Goal: Task Accomplishment & Management: Use online tool/utility

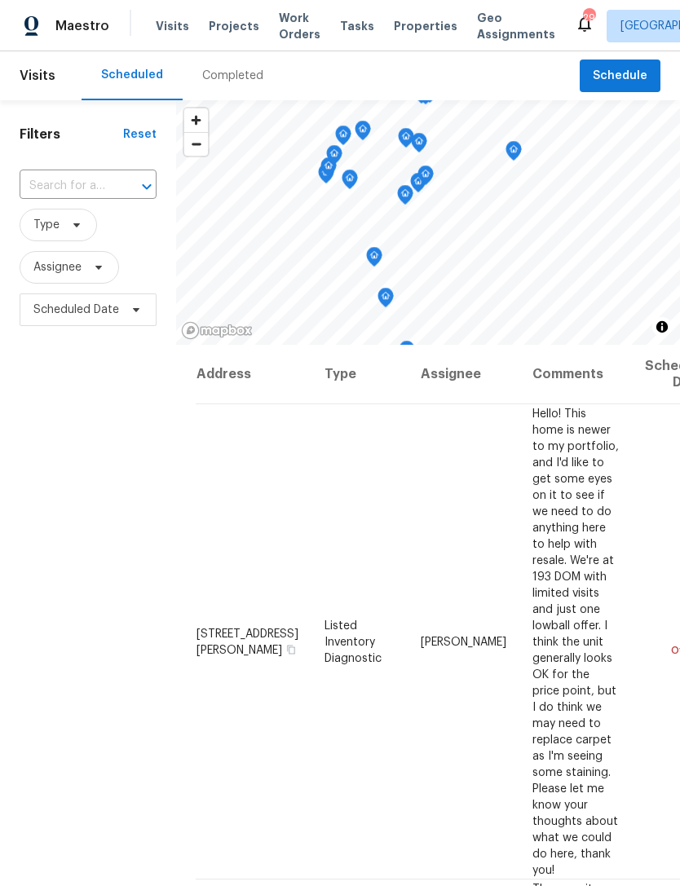
scroll to position [161, 0]
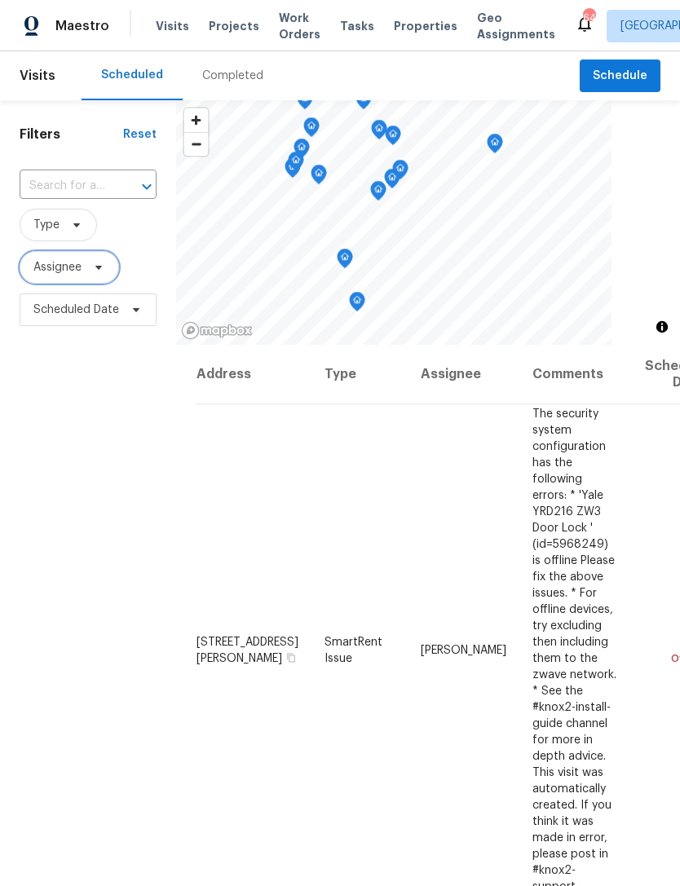
click at [59, 263] on span "Assignee" at bounding box center [57, 267] width 48 height 16
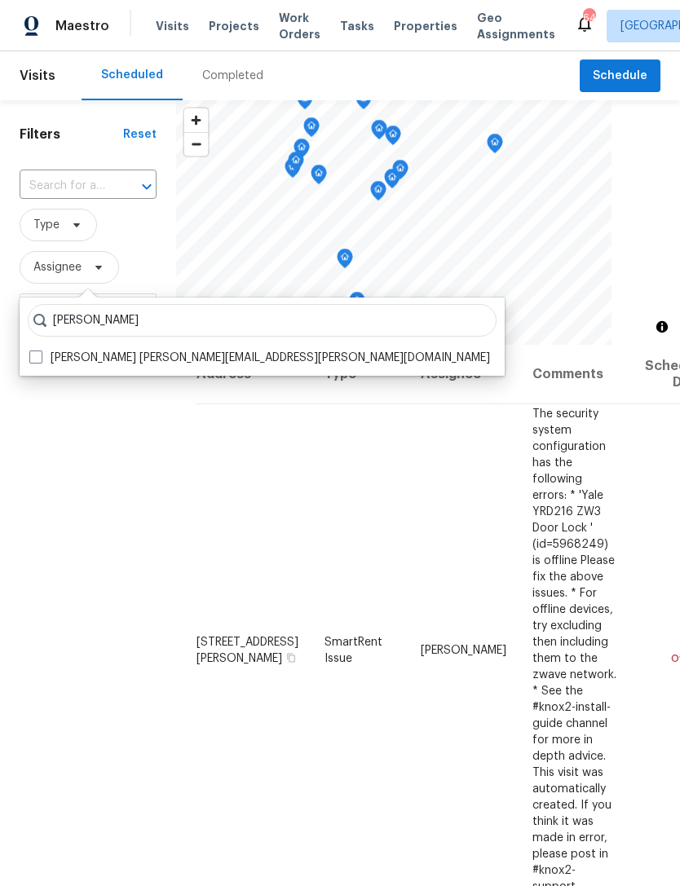
type input "Bobby fortin"
click at [39, 360] on span at bounding box center [35, 357] width 13 height 13
click at [39, 360] on input "Bobby Fortin robert.fortin@opendoor.com" at bounding box center [34, 355] width 11 height 11
checkbox input "true"
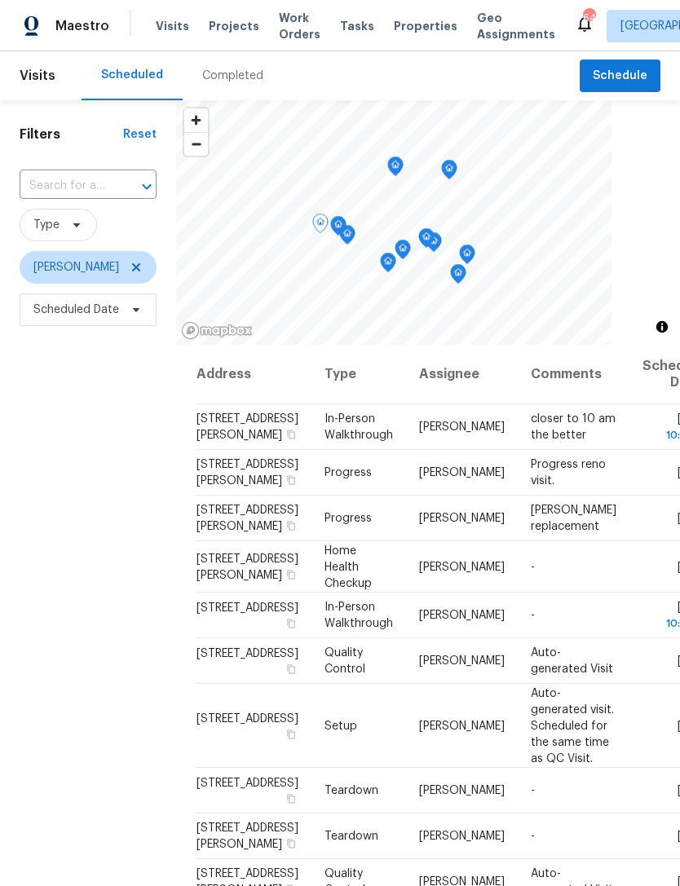
click at [0, 0] on span at bounding box center [0, 0] width 0 height 0
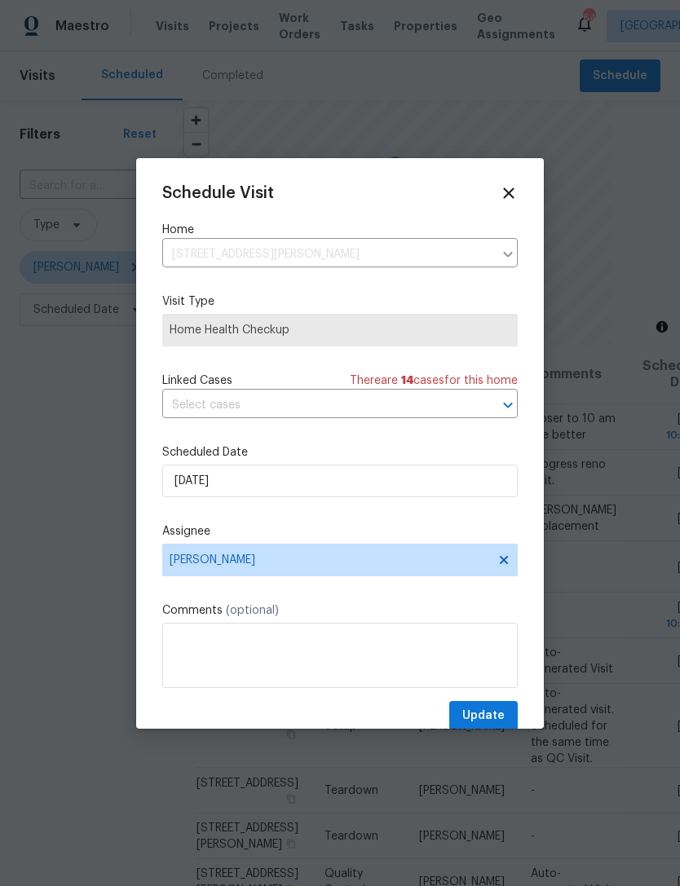
click at [501, 196] on icon at bounding box center [509, 193] width 18 height 18
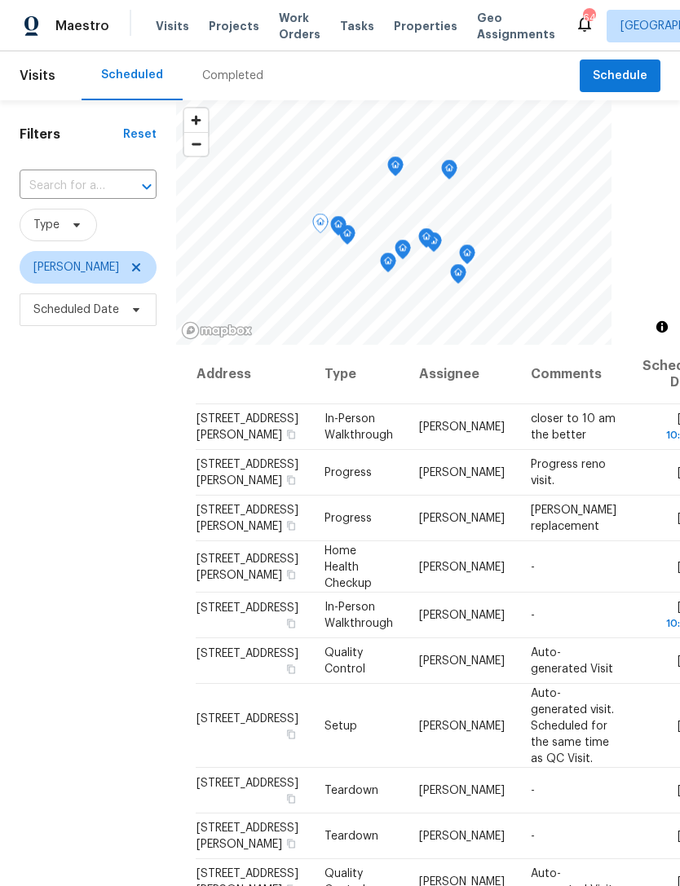
click at [0, 0] on icon at bounding box center [0, 0] width 0 height 0
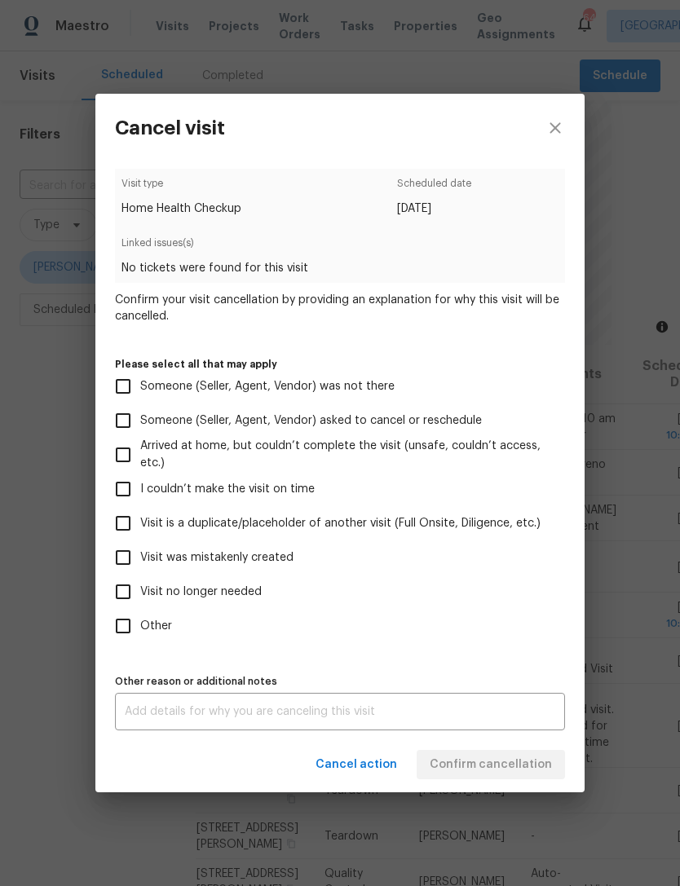
click at [126, 631] on input "Other" at bounding box center [123, 626] width 34 height 34
checkbox input "true"
click at [128, 558] on input "Visit was mistakenly created" at bounding box center [123, 558] width 34 height 34
checkbox input "true"
click at [120, 619] on input "Other" at bounding box center [123, 626] width 34 height 34
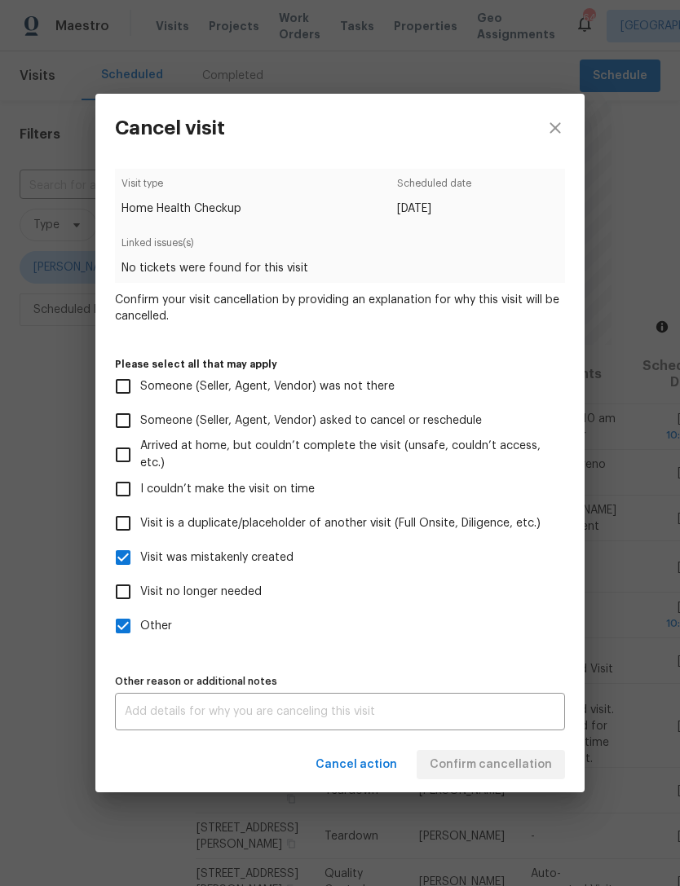
checkbox input "false"
click at [444, 770] on span "Confirm cancellation" at bounding box center [491, 765] width 122 height 20
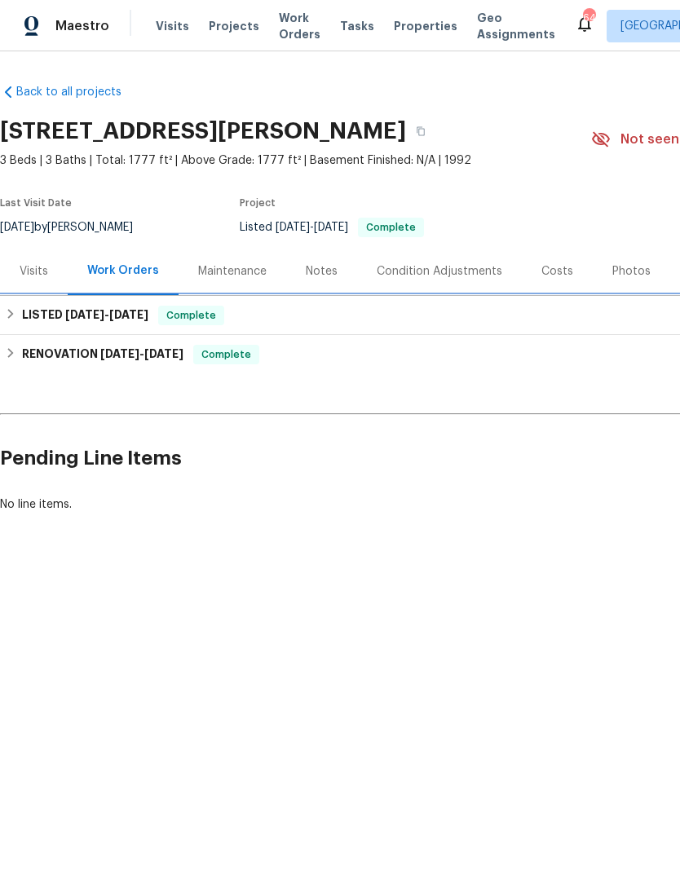
click at [62, 311] on h6 "LISTED 6/5/25 - 6/12/25" at bounding box center [85, 316] width 126 height 20
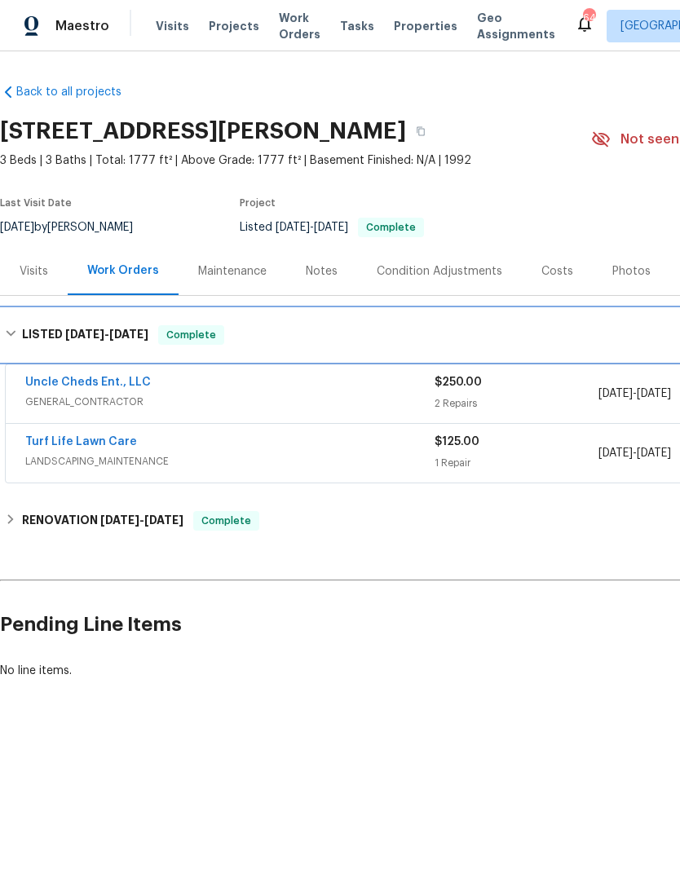
click at [24, 334] on h6 "LISTED 6/5/25 - 6/12/25" at bounding box center [85, 335] width 126 height 20
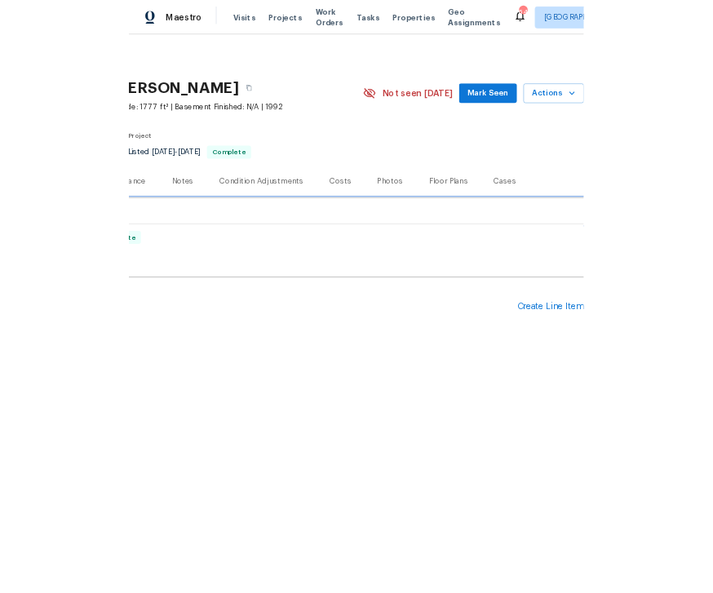
scroll to position [0, 241]
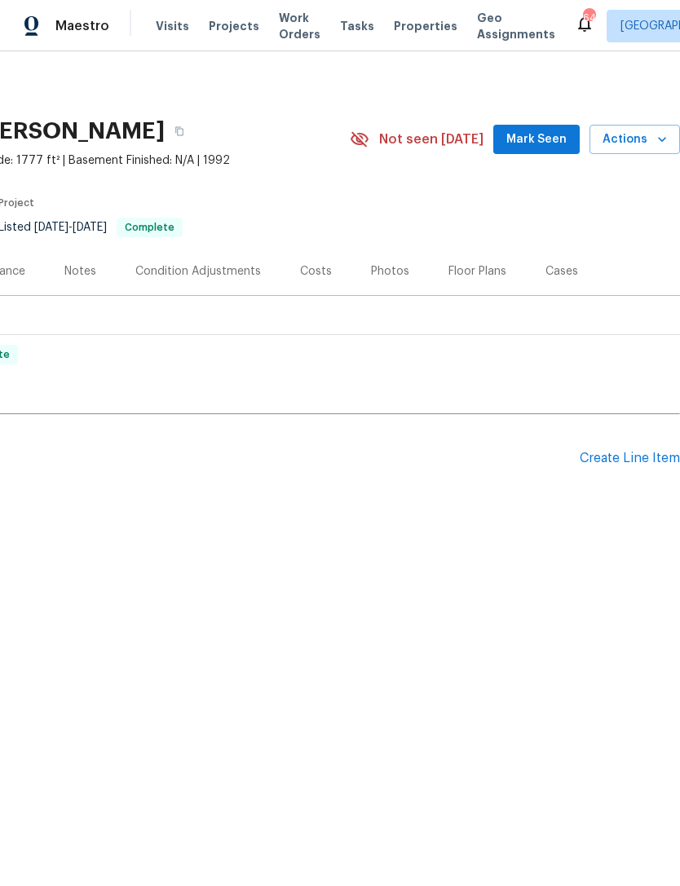
click at [641, 452] on div "Create Line Item" at bounding box center [630, 458] width 100 height 15
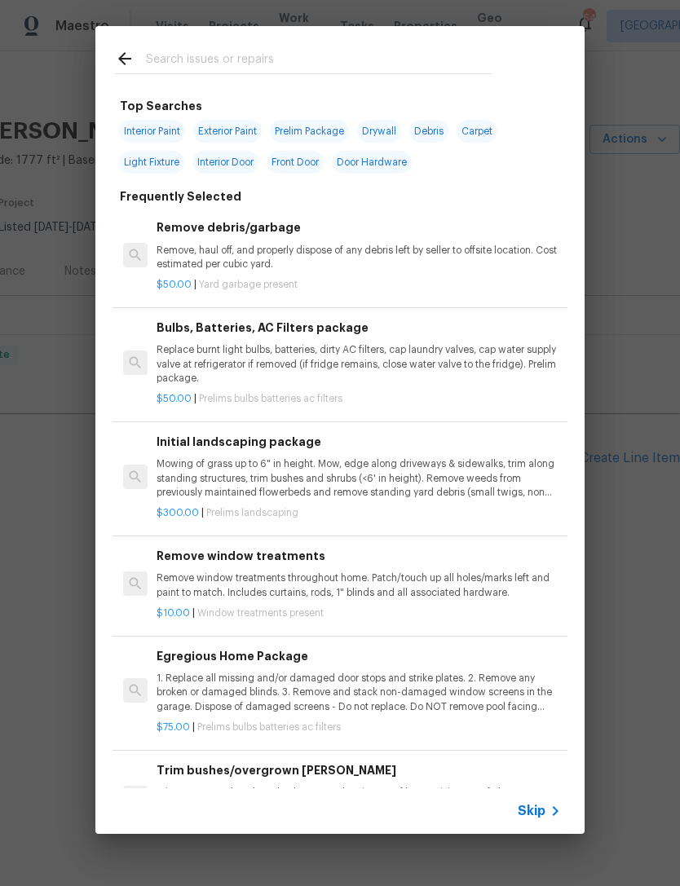
click at [543, 814] on span "Skip" at bounding box center [532, 811] width 28 height 16
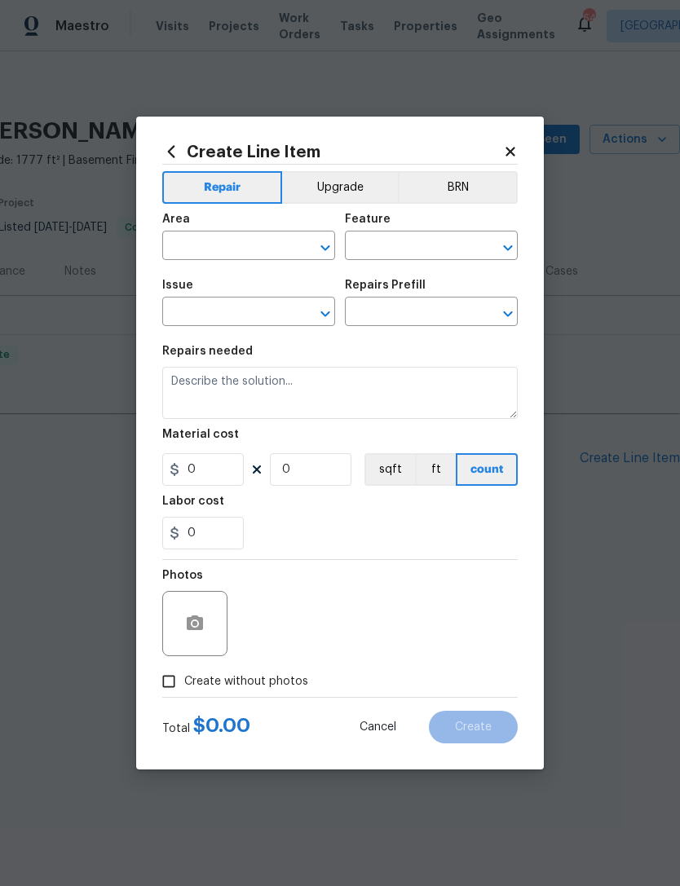
click at [255, 244] on input "text" at bounding box center [225, 247] width 127 height 25
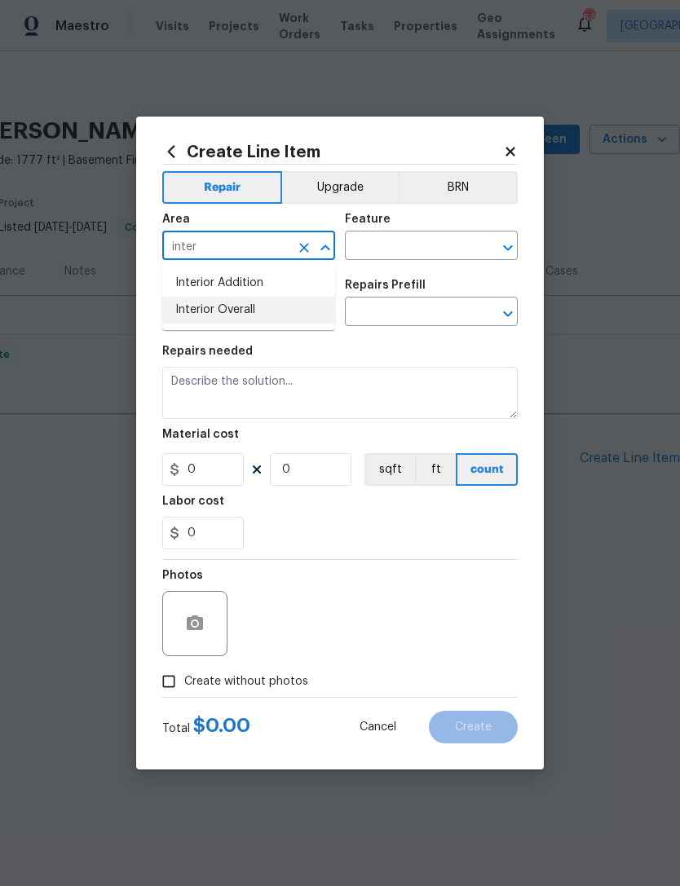
click at [287, 316] on li "Interior Overall" at bounding box center [248, 310] width 173 height 27
type input "Interior Overall"
click at [406, 248] on input "text" at bounding box center [408, 247] width 127 height 25
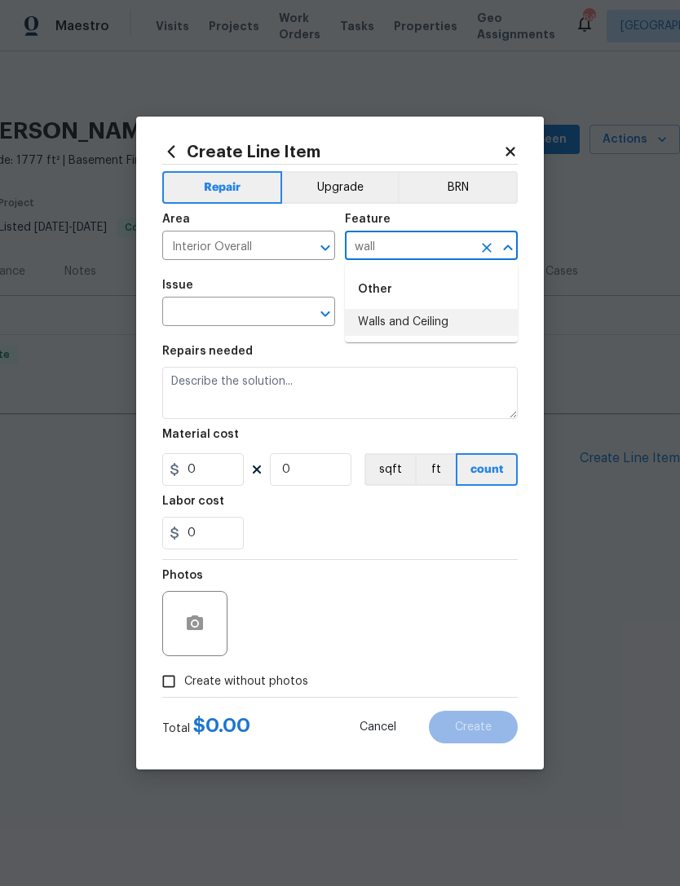
click at [440, 316] on li "Walls and Ceiling" at bounding box center [431, 322] width 173 height 27
type input "Walls and Ceiling"
click at [276, 313] on input "text" at bounding box center [225, 313] width 127 height 25
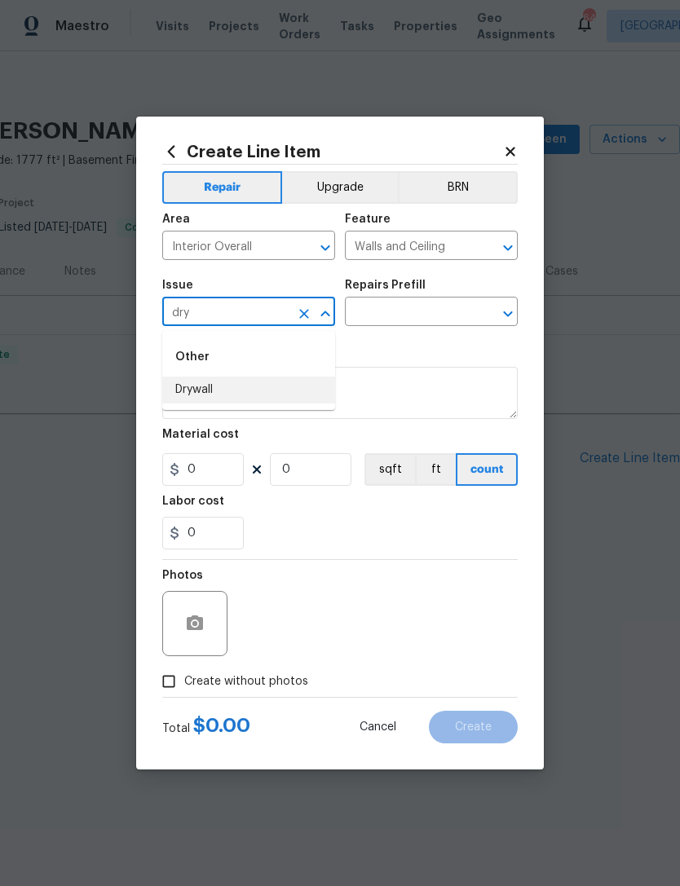
click at [254, 396] on li "Drywall" at bounding box center [248, 390] width 173 height 27
type input "Drywall"
click at [412, 310] on input "text" at bounding box center [408, 313] width 127 height 25
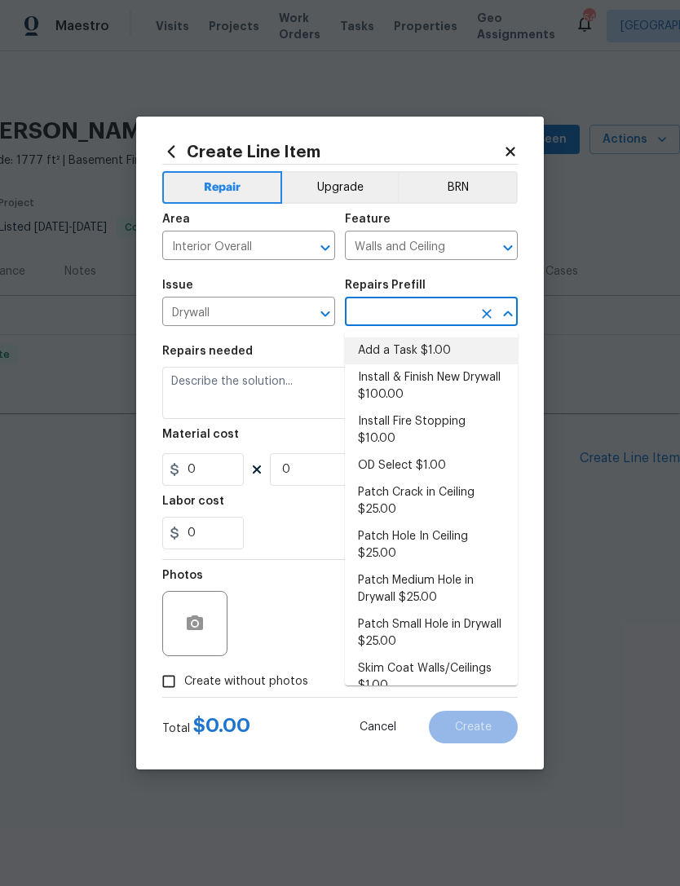
click at [413, 350] on li "Add a Task $1.00" at bounding box center [431, 351] width 173 height 27
type input "Add a Task $1.00"
type textarea "HPM to detail"
type input "1"
type input "Add a Task $1.00"
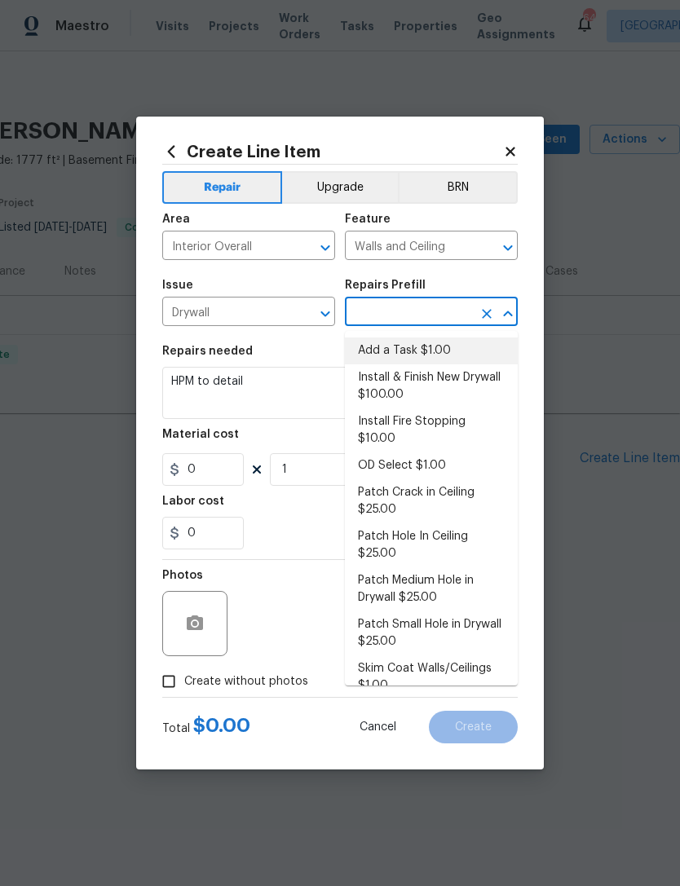
type input "1"
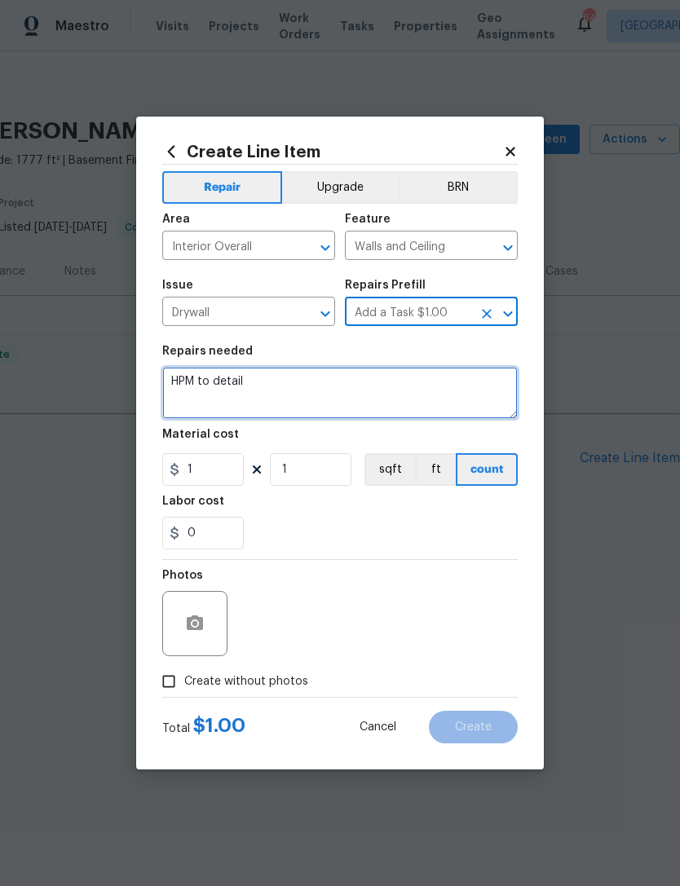
click at [330, 400] on textarea "HPM to detail" at bounding box center [339, 393] width 355 height 52
type textarea "H"
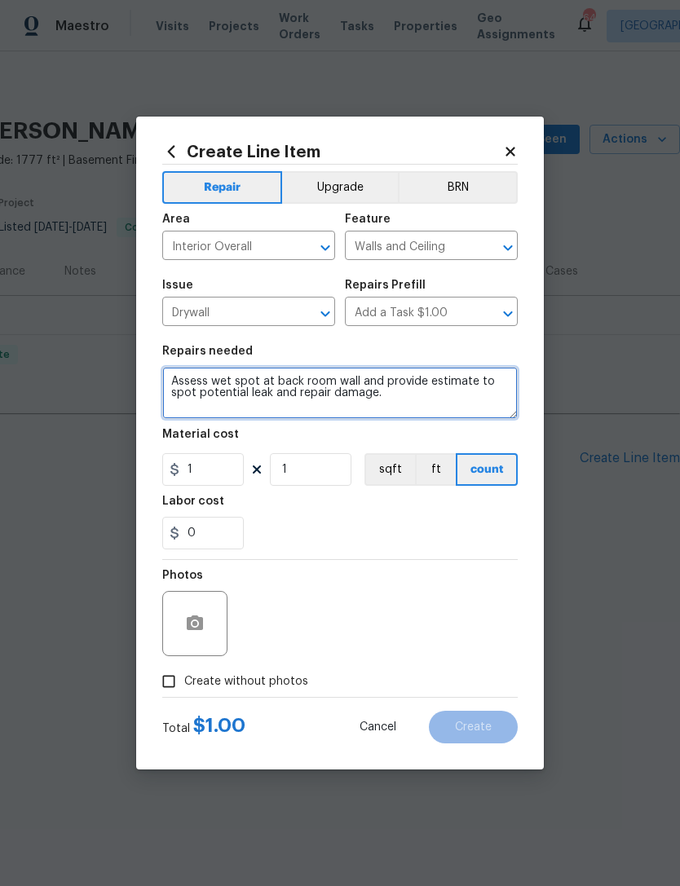
type textarea "Assess wet spot at back room wall and provide estimate to spot potential leak a…"
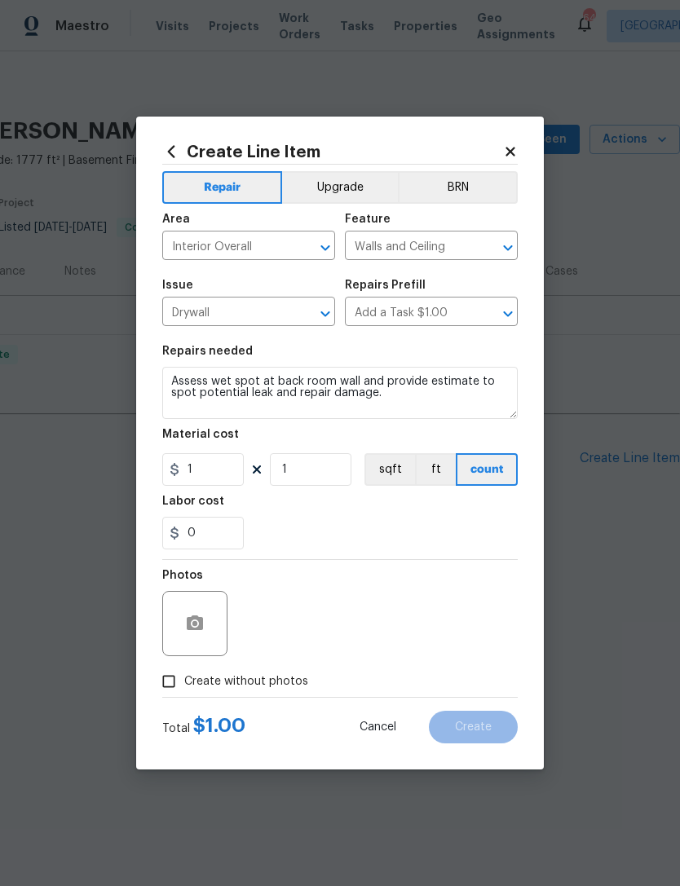
click at [195, 600] on div at bounding box center [194, 623] width 65 height 65
click at [191, 637] on button "button" at bounding box center [194, 623] width 39 height 39
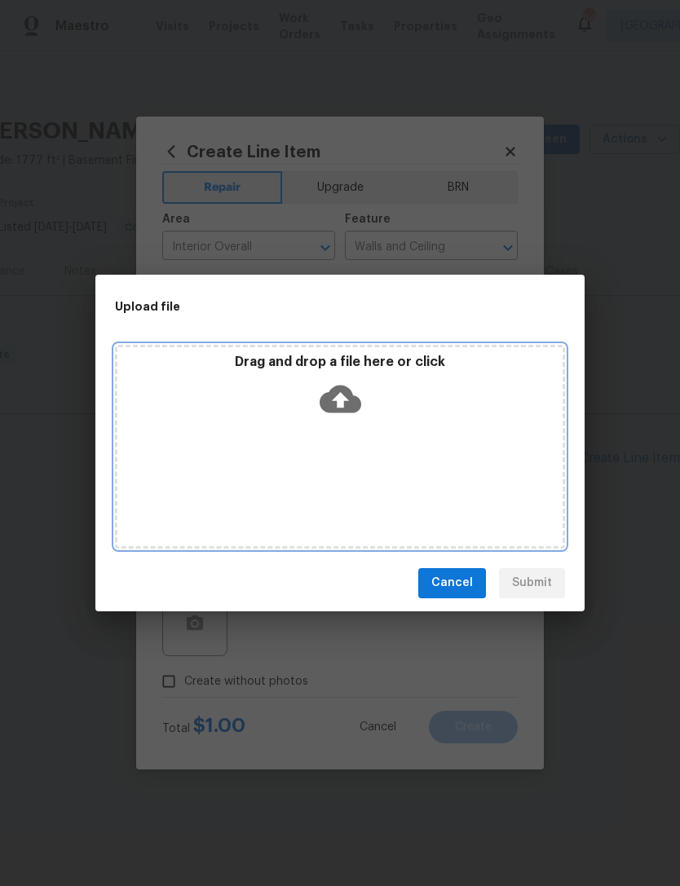
click at [317, 373] on div "Drag and drop a file here or click" at bounding box center [339, 389] width 445 height 70
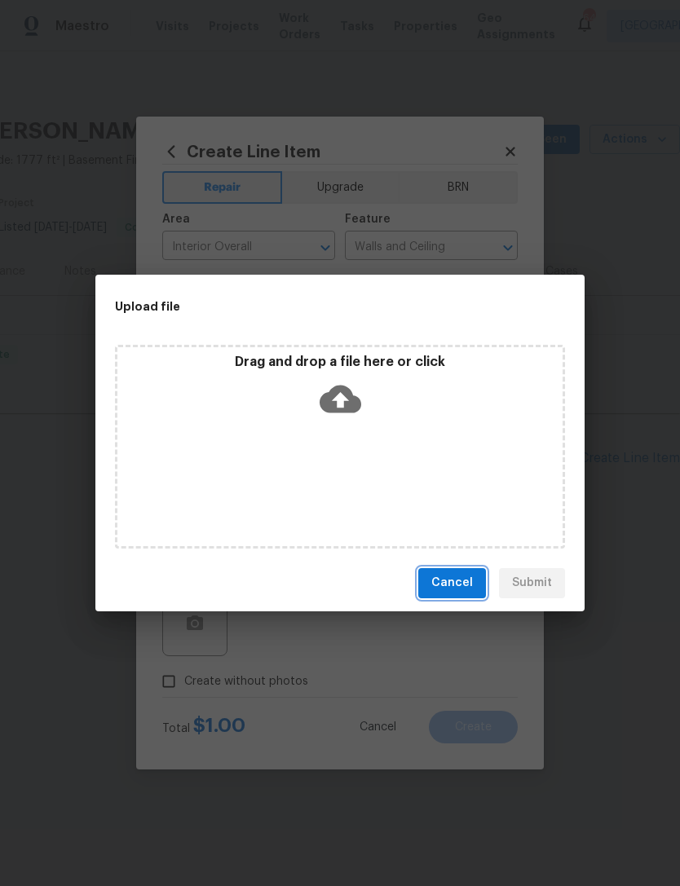
click at [442, 580] on span "Cancel" at bounding box center [452, 583] width 42 height 20
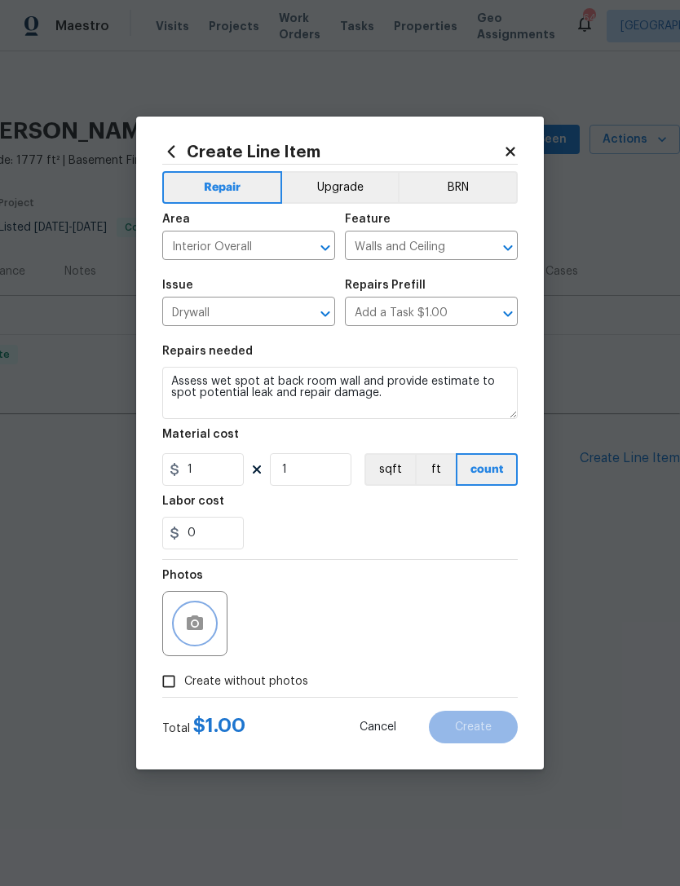
click at [206, 628] on button "button" at bounding box center [194, 623] width 39 height 39
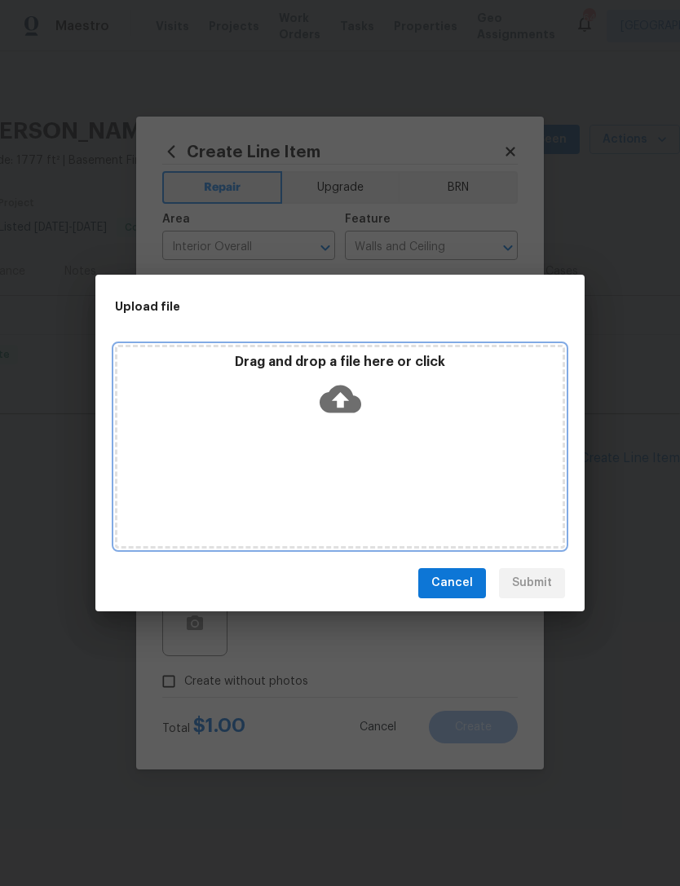
click at [295, 425] on div "Drag and drop a file here or click" at bounding box center [340, 447] width 450 height 204
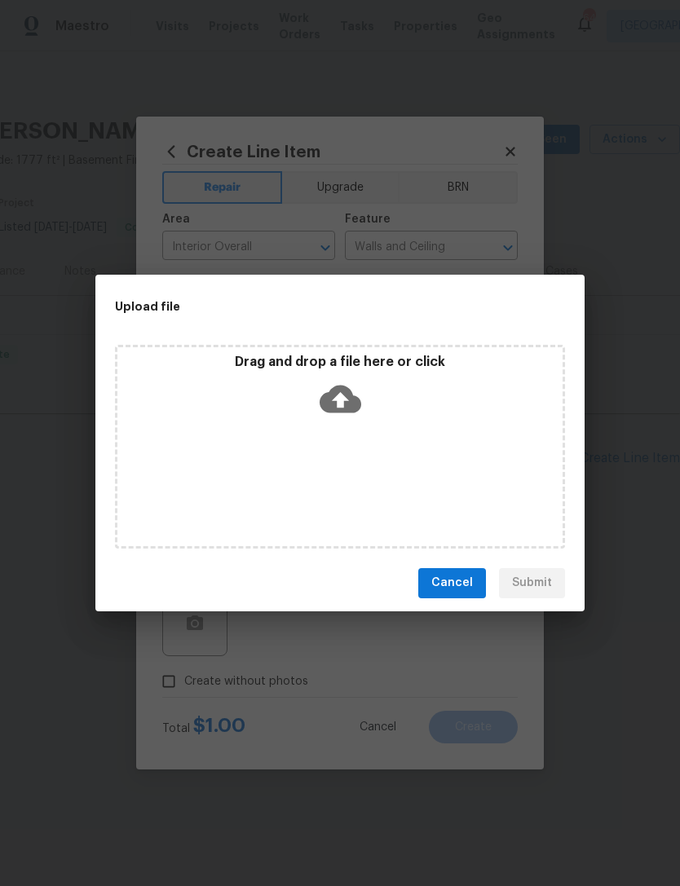
scroll to position [0, 209]
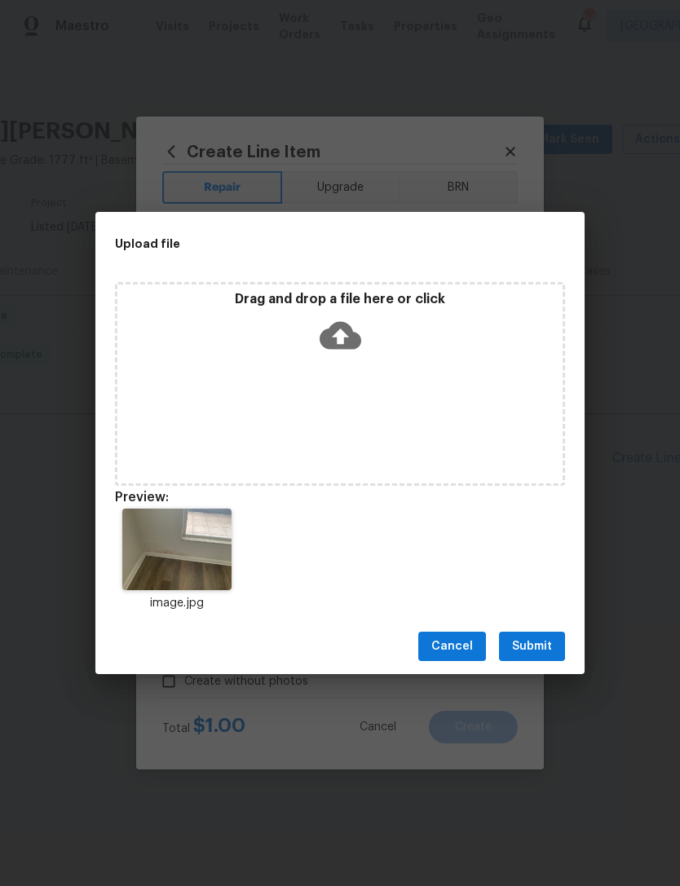
click at [546, 634] on button "Submit" at bounding box center [532, 647] width 66 height 30
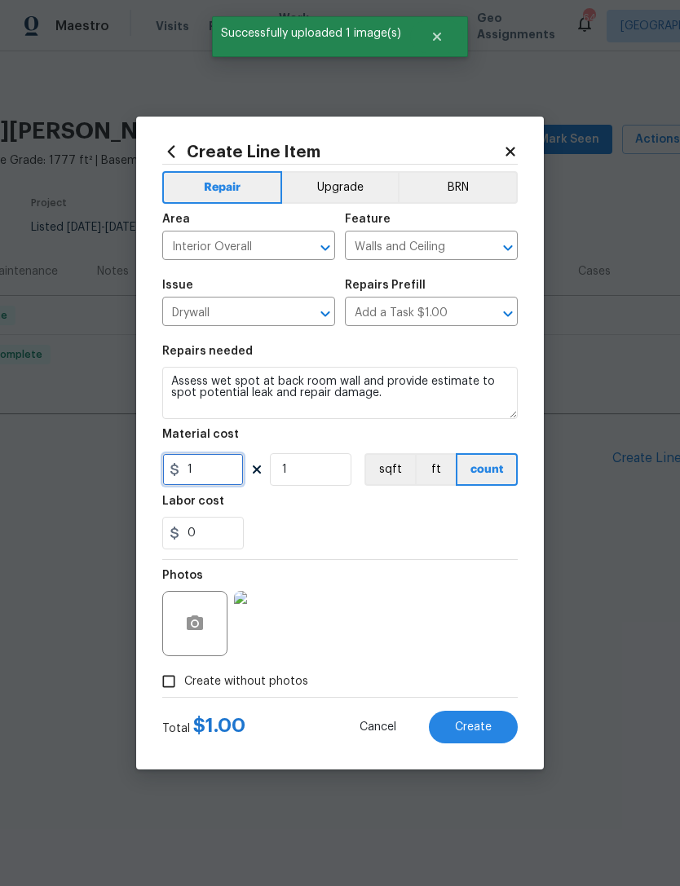
click at [197, 478] on input "1" at bounding box center [203, 469] width 82 height 33
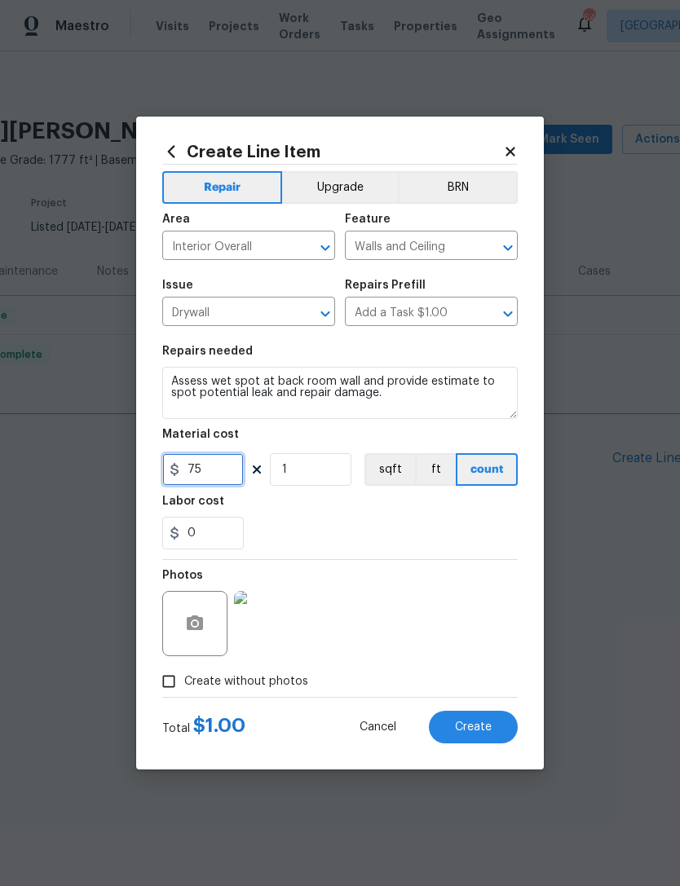
type input "75"
click at [286, 512] on div "Labor cost" at bounding box center [339, 506] width 355 height 21
click at [441, 719] on button "Create" at bounding box center [473, 727] width 89 height 33
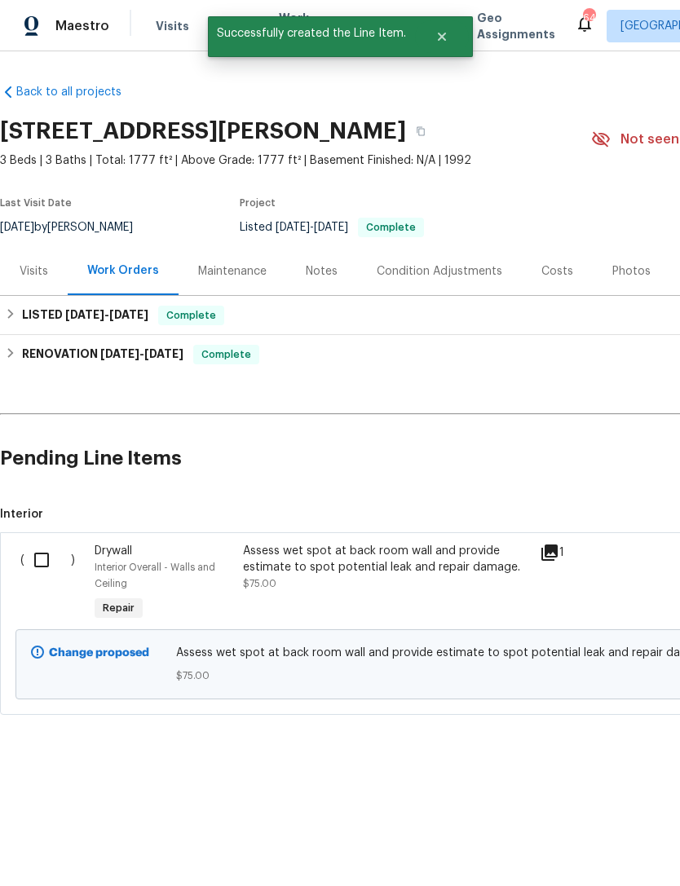
scroll to position [0, 0]
click at [37, 563] on input "checkbox" at bounding box center [47, 560] width 46 height 34
checkbox input "true"
click at [635, 845] on span "Create Work Order" at bounding box center [586, 846] width 108 height 20
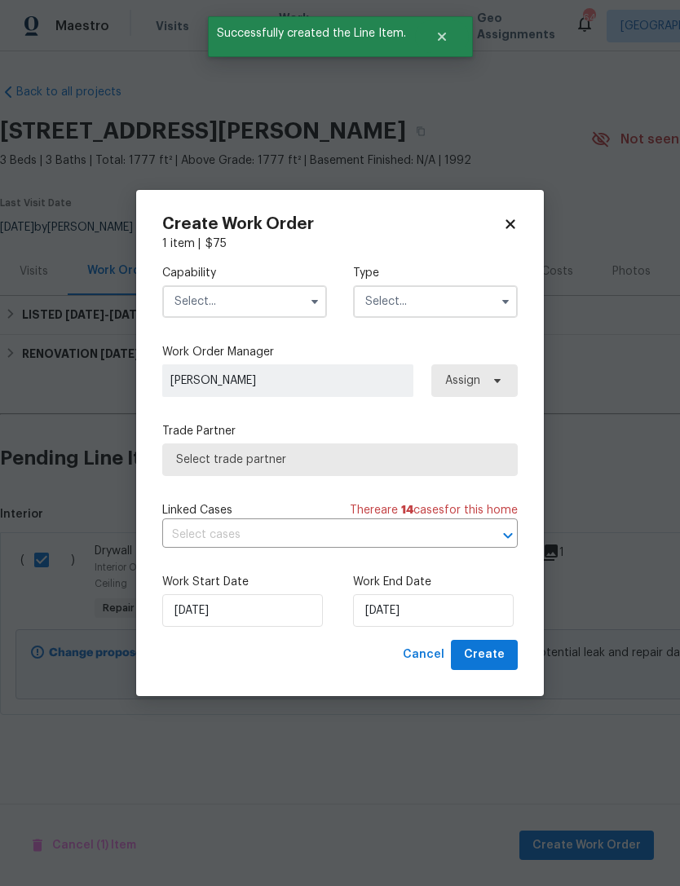
click at [196, 294] on input "text" at bounding box center [244, 301] width 165 height 33
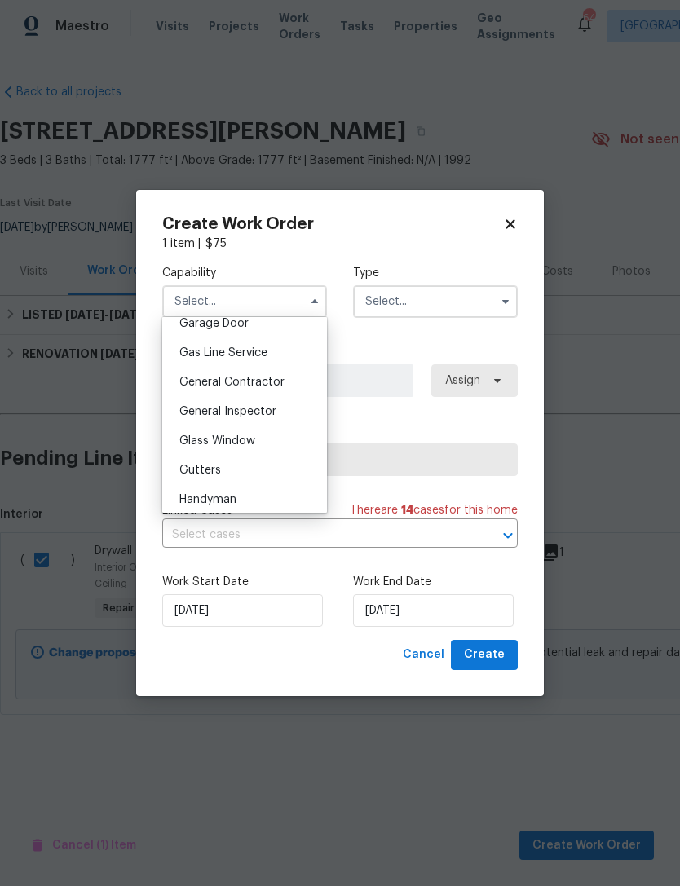
scroll to position [757, 0]
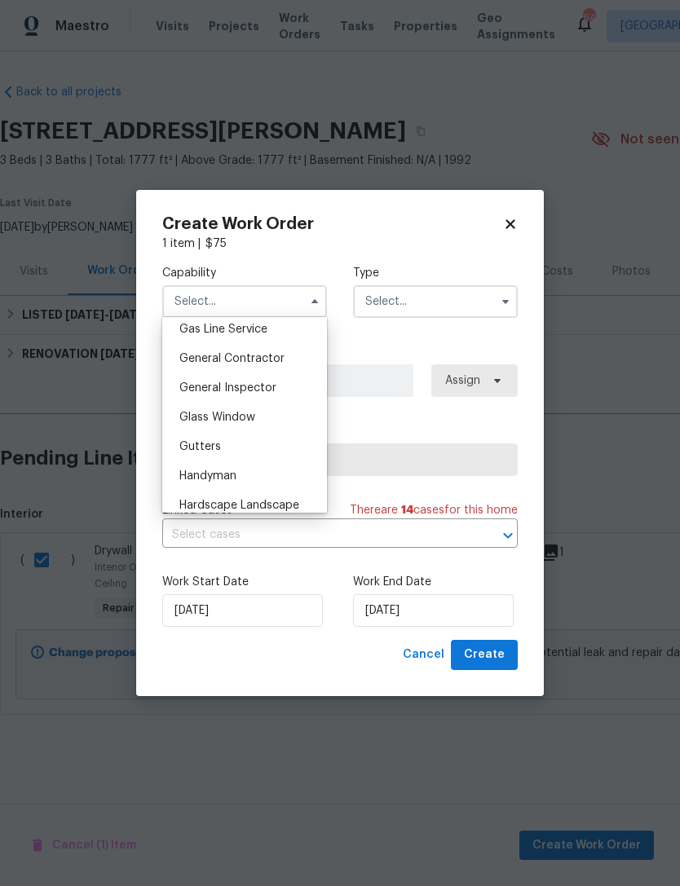
click at [204, 360] on span "General Contractor" at bounding box center [231, 358] width 105 height 11
type input "General Contractor"
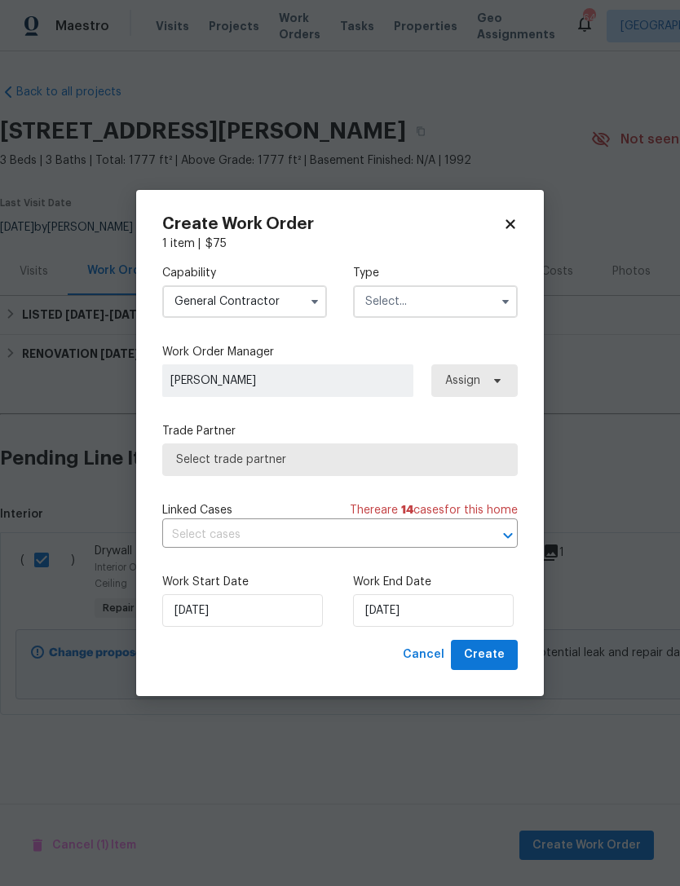
click at [369, 305] on input "text" at bounding box center [435, 301] width 165 height 33
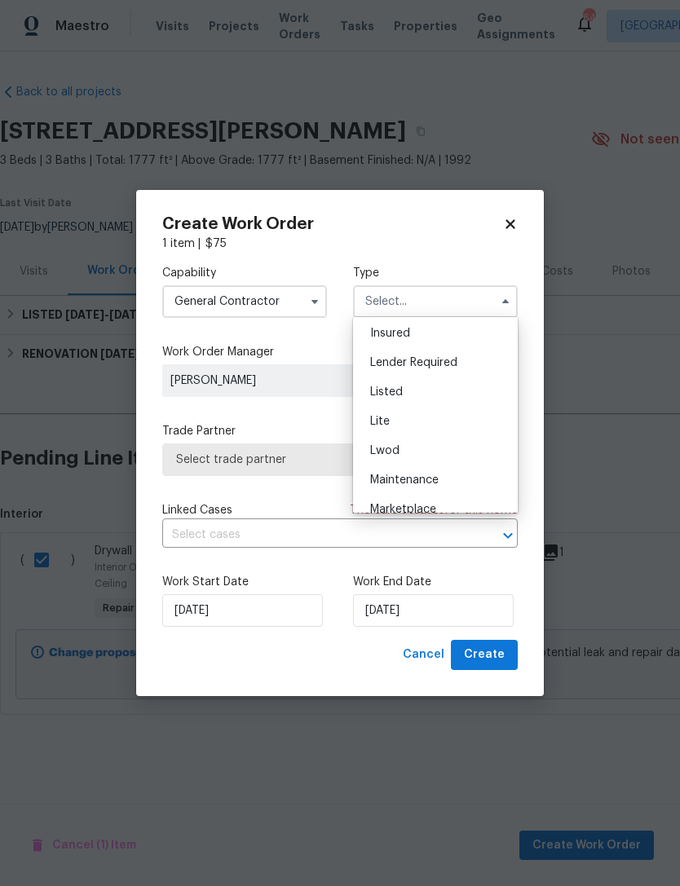
scroll to position [135, 0]
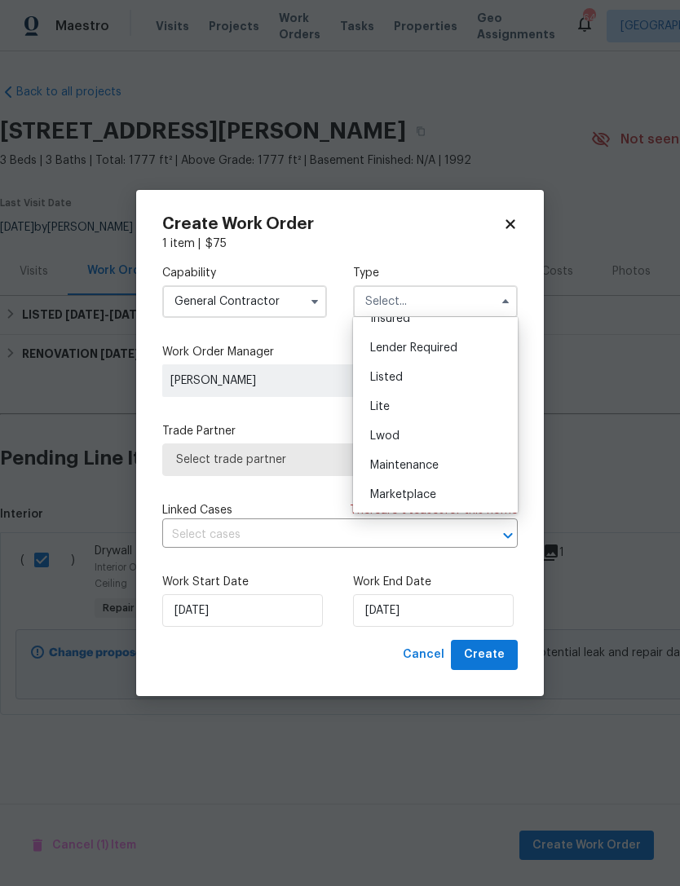
click at [377, 381] on span "Listed" at bounding box center [386, 377] width 33 height 11
type input "Listed"
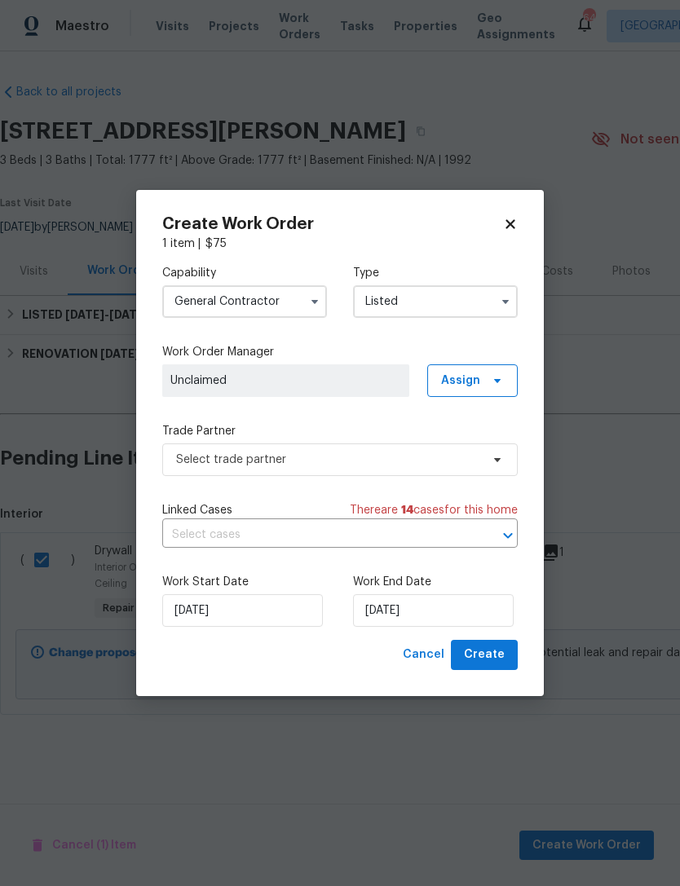
click at [258, 379] on span "Unclaimed" at bounding box center [285, 381] width 231 height 16
click at [448, 380] on span "Assign" at bounding box center [460, 381] width 39 height 16
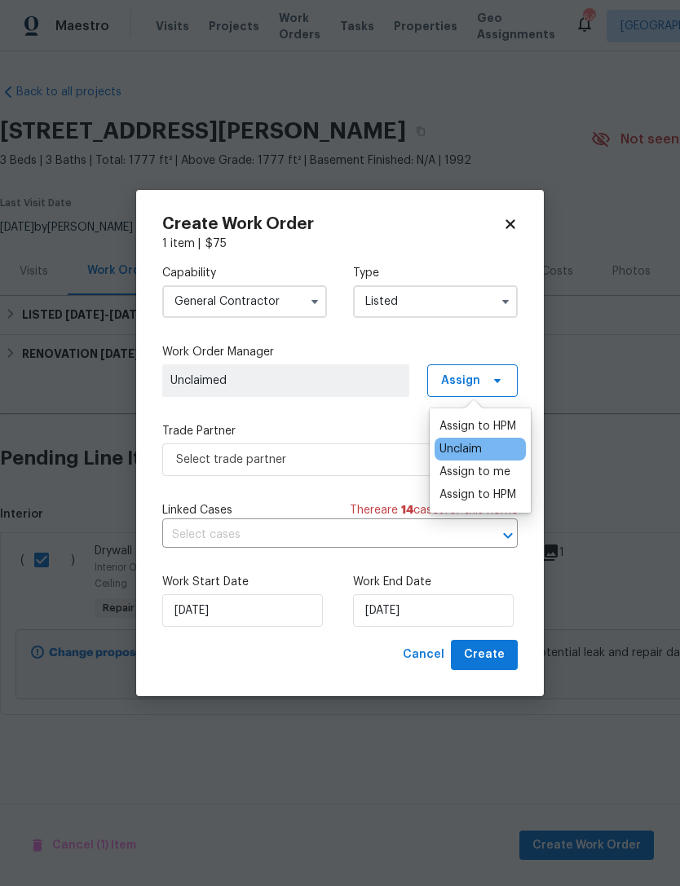
click at [453, 429] on div "Assign to HPM" at bounding box center [477, 426] width 77 height 16
click at [451, 418] on div "Assign to HPM" at bounding box center [477, 426] width 77 height 16
click at [470, 425] on div "Assign to HPM" at bounding box center [477, 426] width 77 height 16
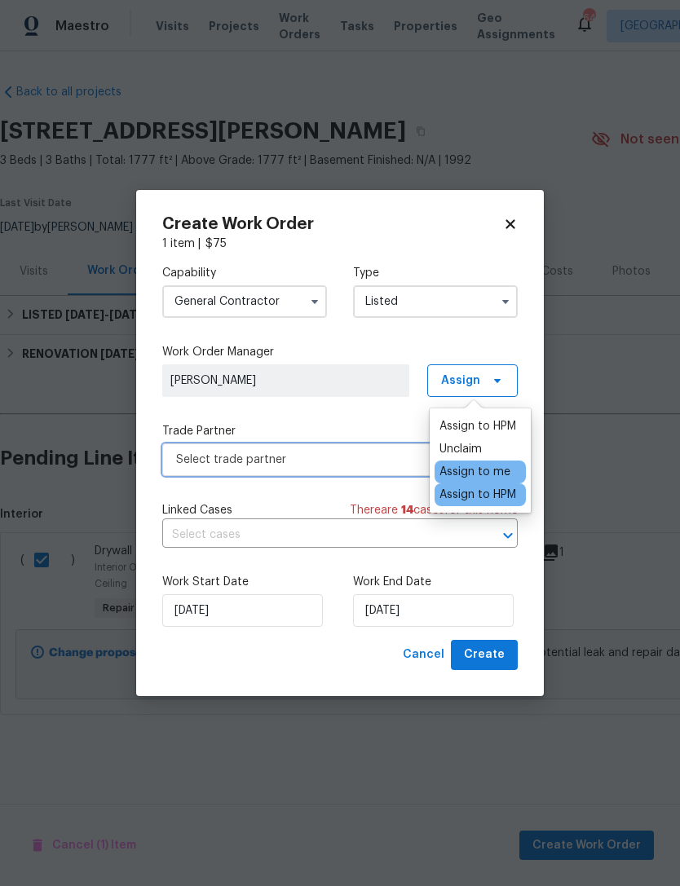
click at [276, 452] on span "Select trade partner" at bounding box center [328, 460] width 304 height 16
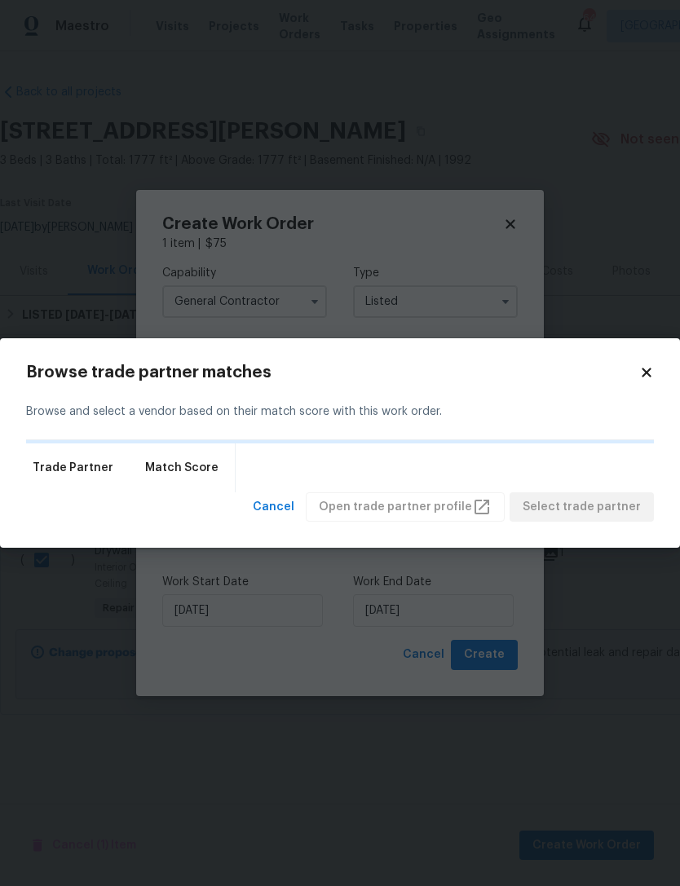
click at [262, 461] on div "Trade Partner Match Score" at bounding box center [340, 467] width 628 height 49
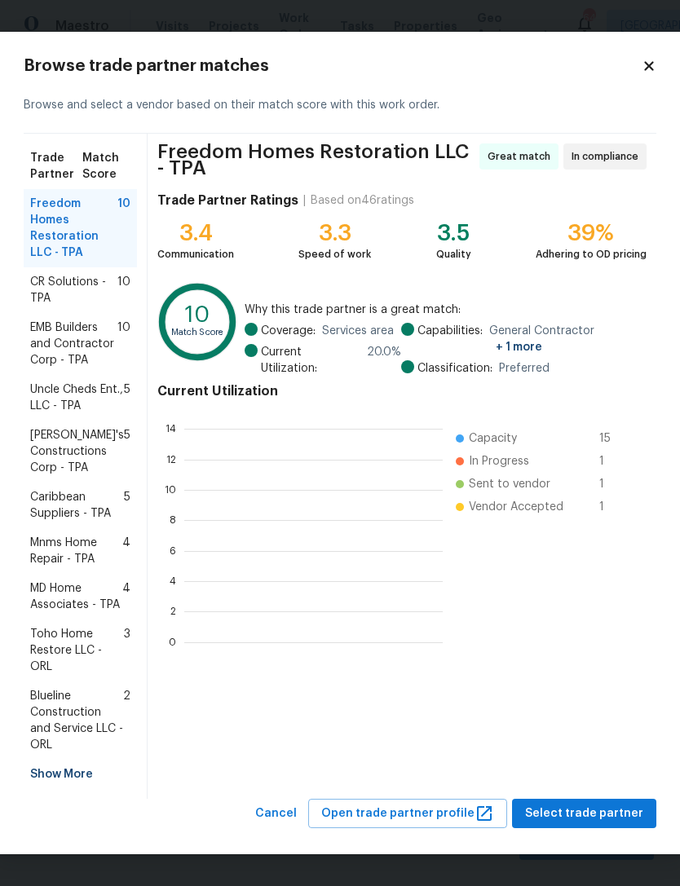
scroll to position [228, 258]
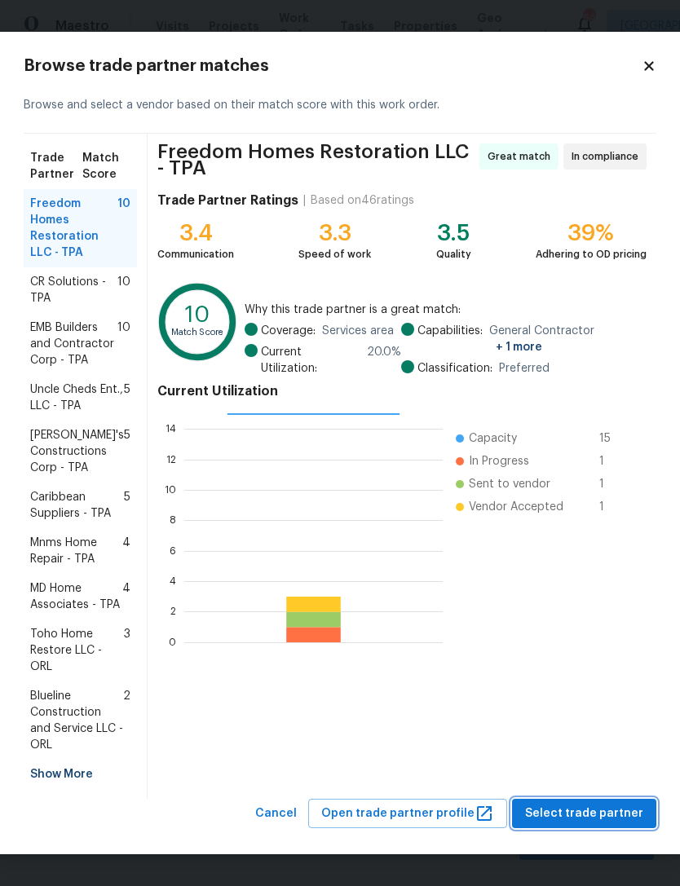
click at [589, 805] on span "Select trade partner" at bounding box center [584, 814] width 118 height 20
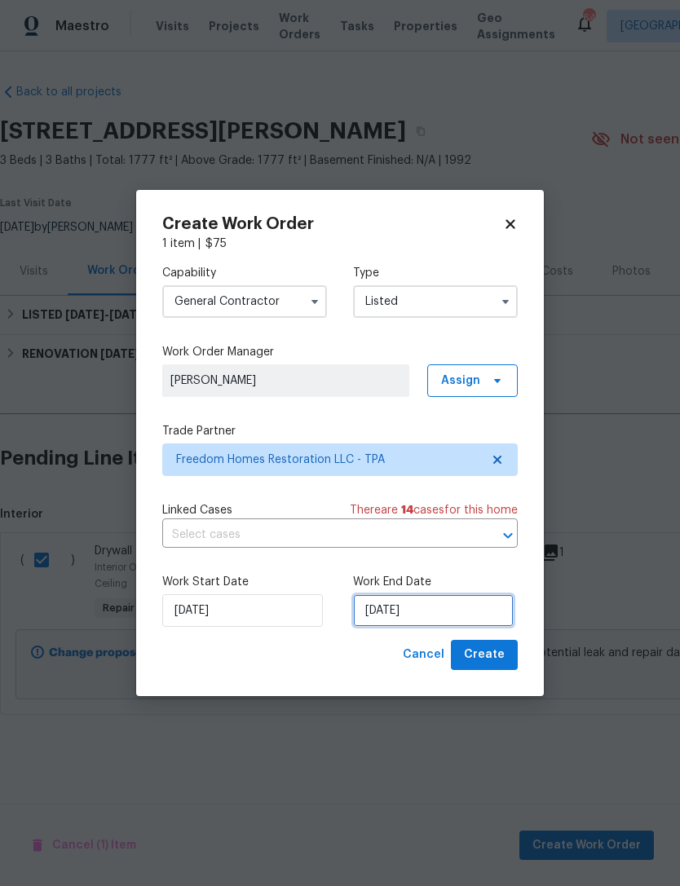
click at [370, 616] on input "8/14/2025" at bounding box center [433, 610] width 161 height 33
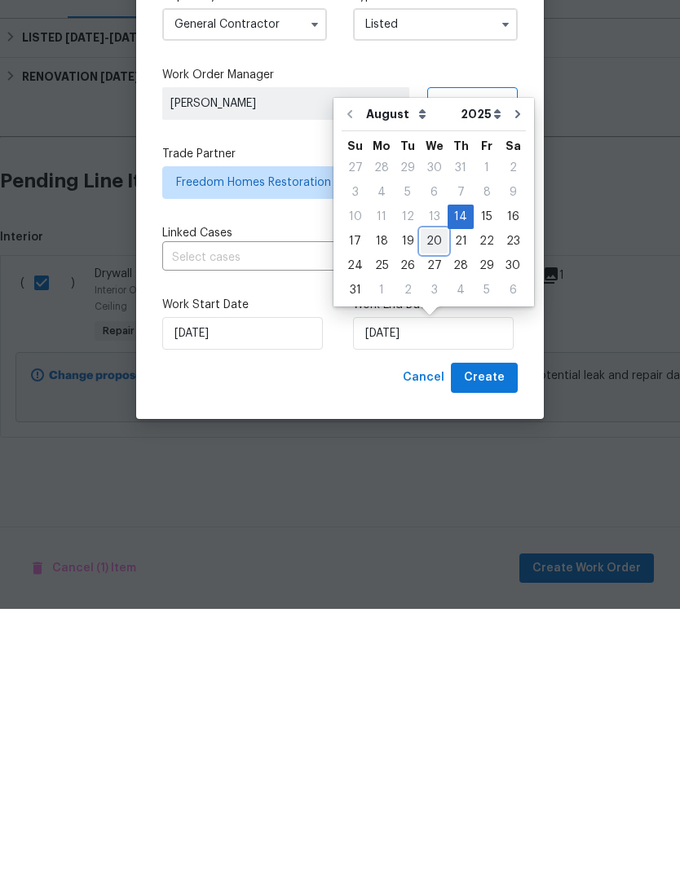
click at [421, 507] on div "20" at bounding box center [434, 518] width 27 height 23
type input "8/20/2025"
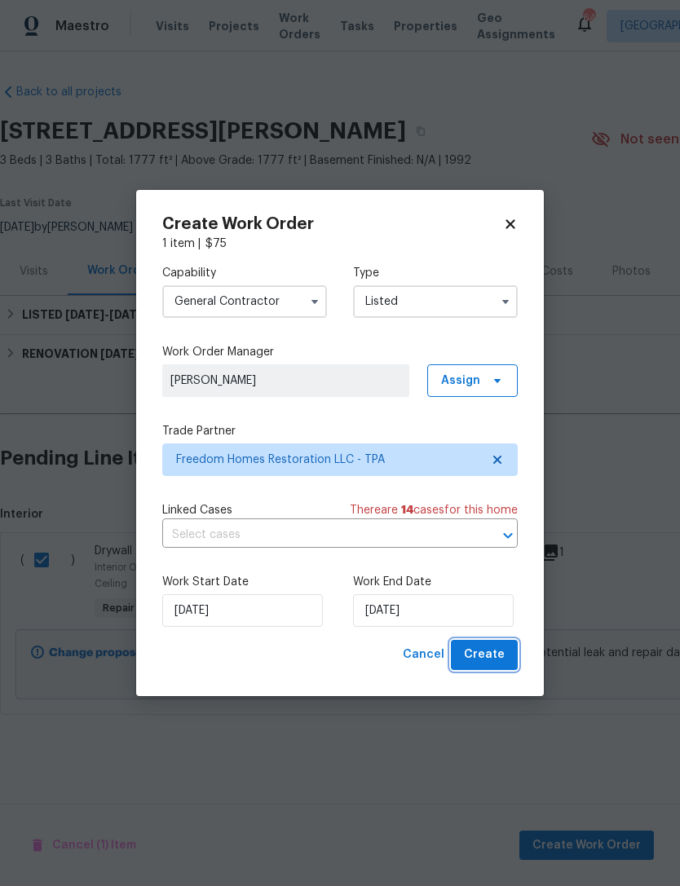
click at [479, 648] on span "Create" at bounding box center [484, 655] width 41 height 20
checkbox input "false"
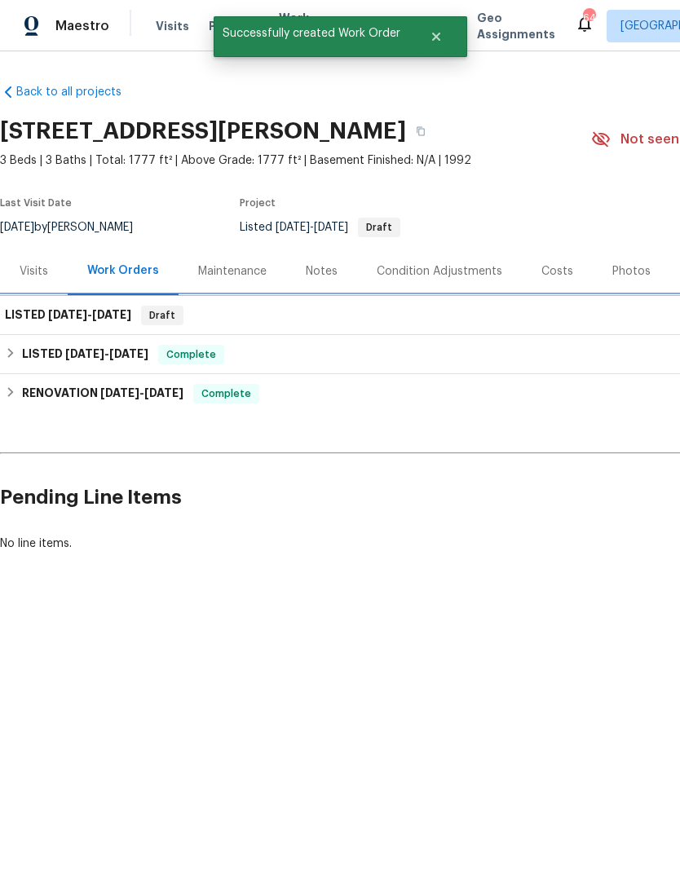
click at [50, 321] on h6 "LISTED 8/14/25 - 8/20/25" at bounding box center [68, 316] width 126 height 20
click at [76, 315] on span "8/14/25" at bounding box center [67, 314] width 39 height 11
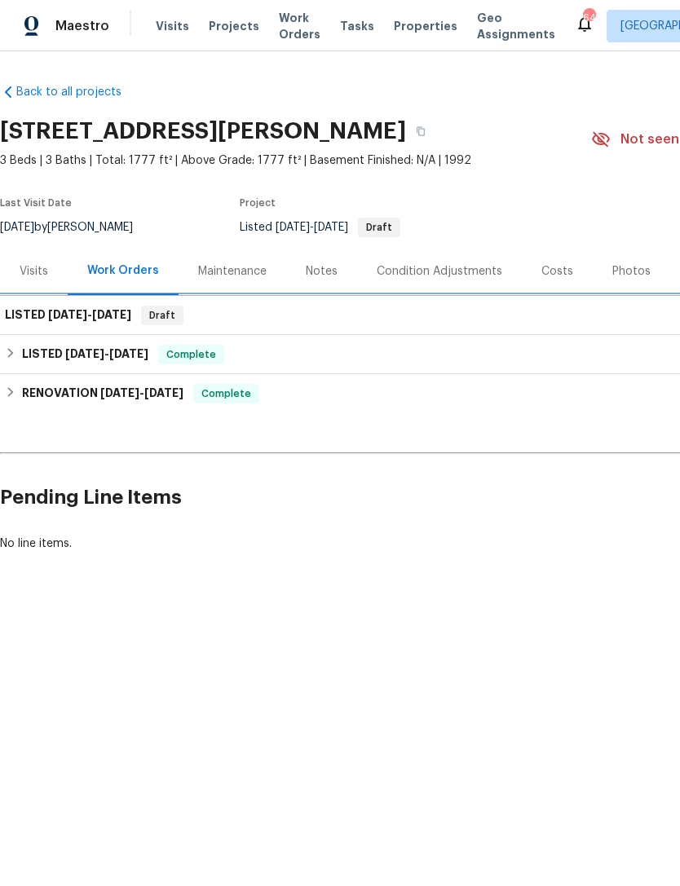
scroll to position [0, 0]
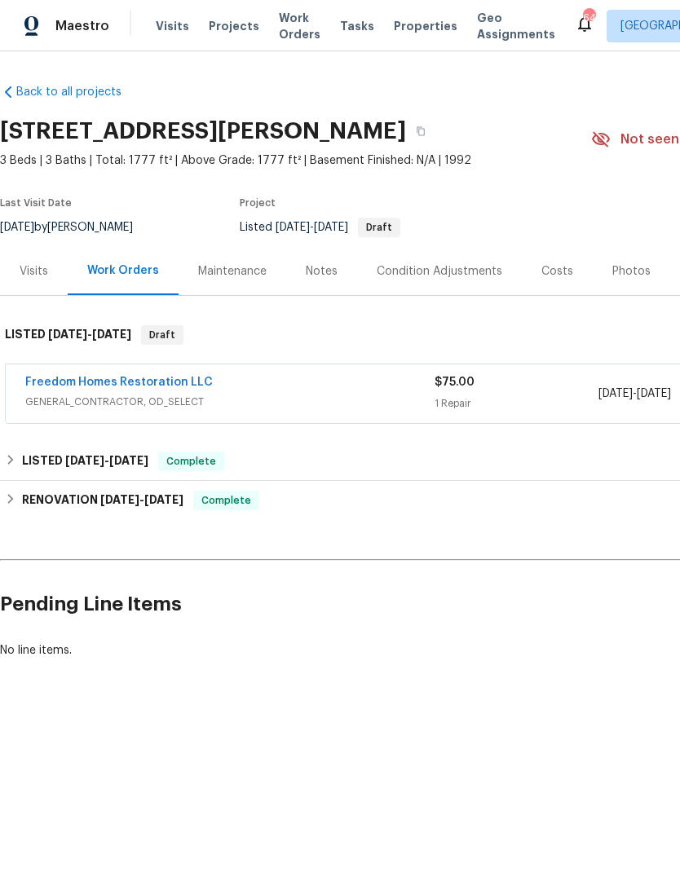
click at [54, 379] on link "Freedom Homes Restoration LLC" at bounding box center [119, 382] width 188 height 11
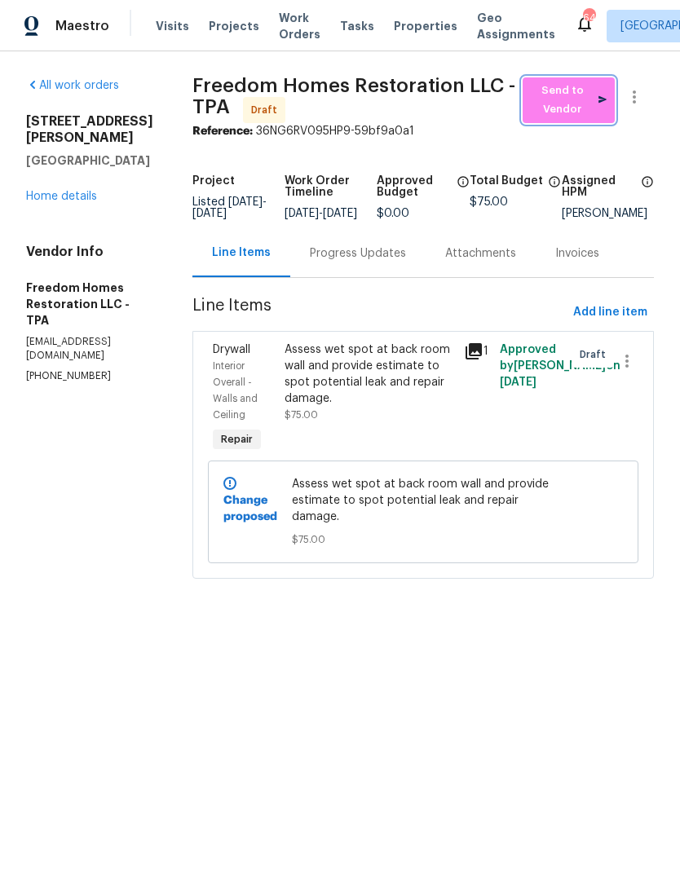
click at [541, 103] on span "Send to Vendor" at bounding box center [569, 101] width 76 height 38
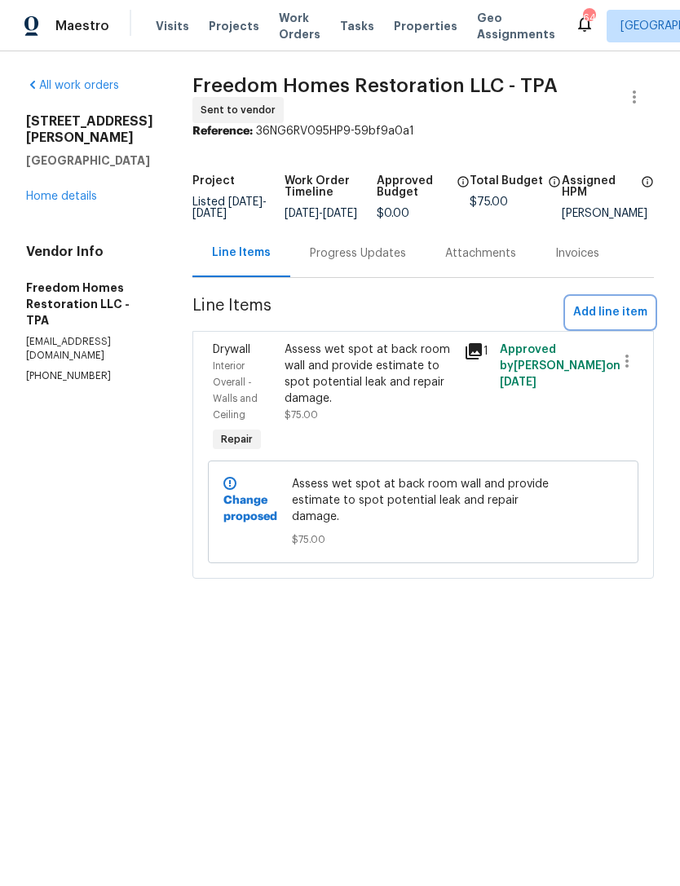
click at [624, 322] on span "Add line item" at bounding box center [610, 312] width 74 height 20
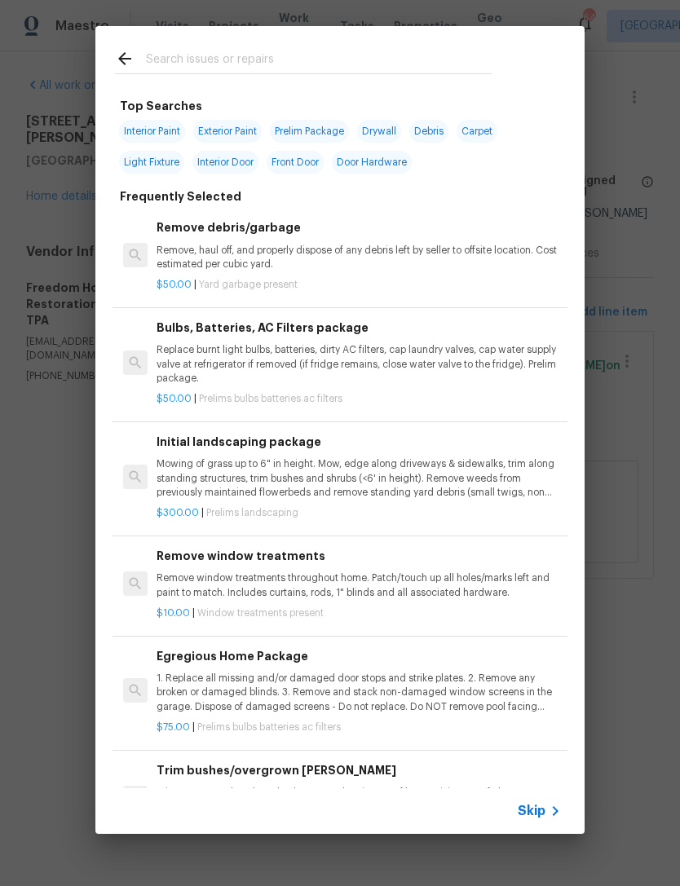
click at [551, 811] on icon at bounding box center [555, 811] width 20 height 20
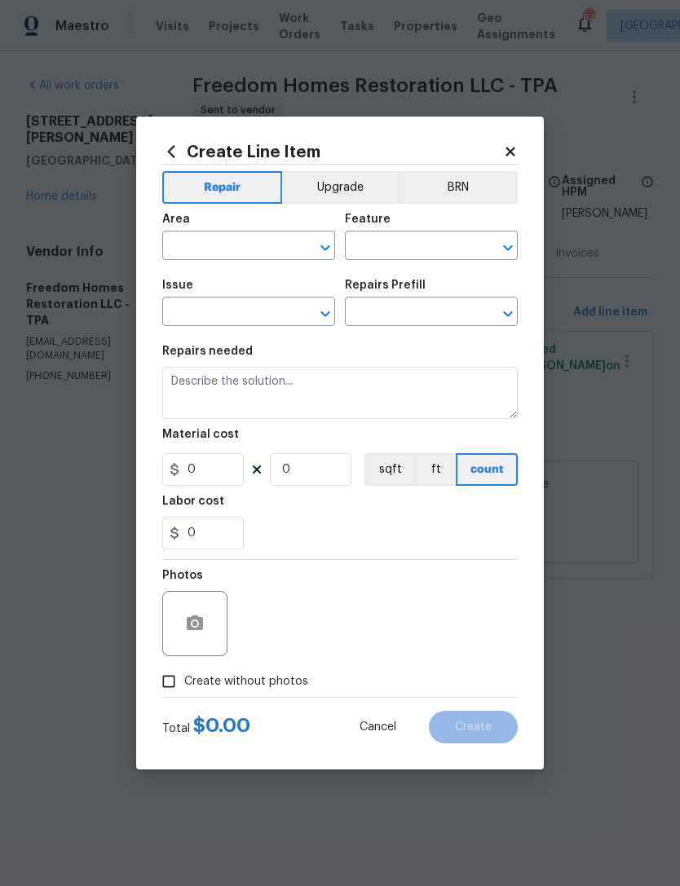
click at [192, 249] on input "text" at bounding box center [225, 247] width 127 height 25
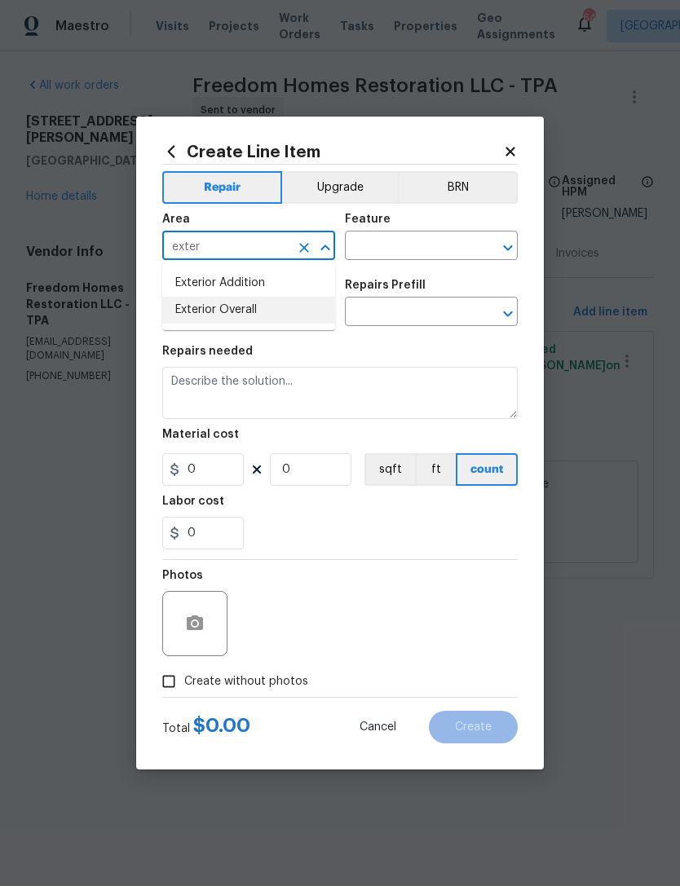
click at [279, 313] on li "Exterior Overall" at bounding box center [248, 310] width 173 height 27
type input "Exterior Overall"
click at [420, 254] on input "text" at bounding box center [408, 247] width 127 height 25
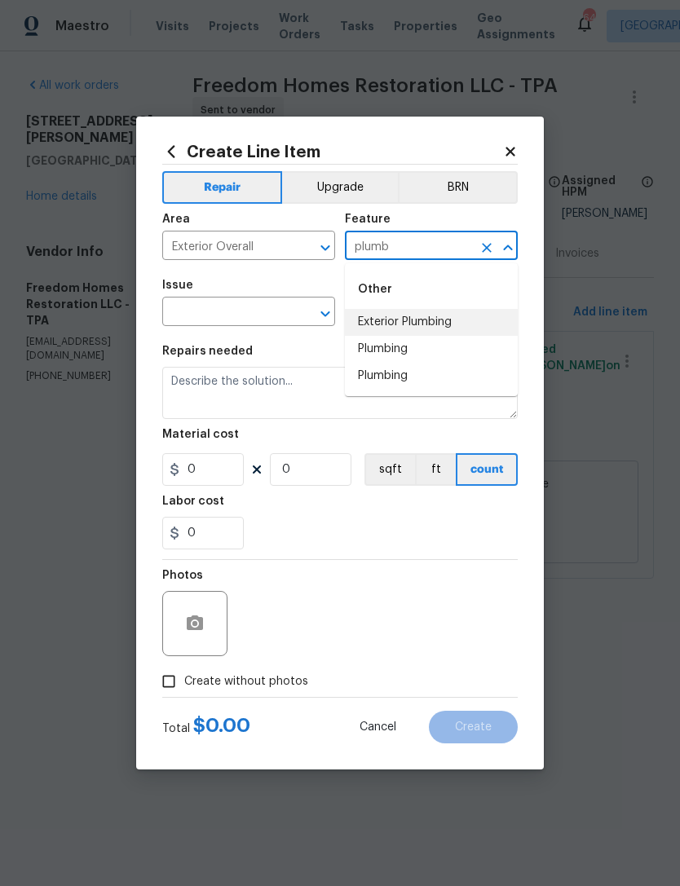
click at [446, 320] on li "Exterior Plumbing" at bounding box center [431, 322] width 173 height 27
type input "Exterior Plumbing"
click at [293, 311] on button "Clear" at bounding box center [304, 313] width 23 height 23
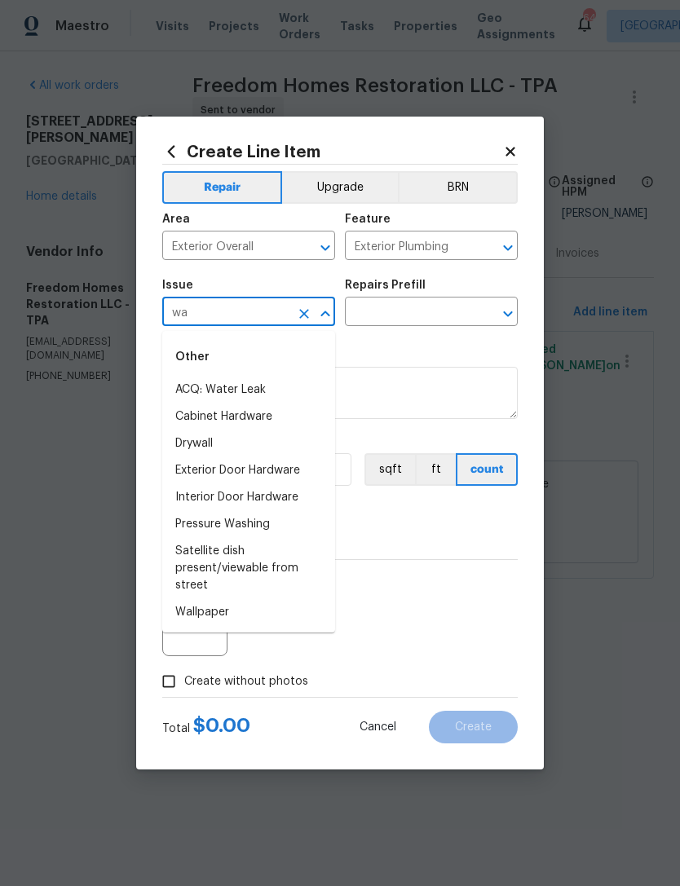
type input "w"
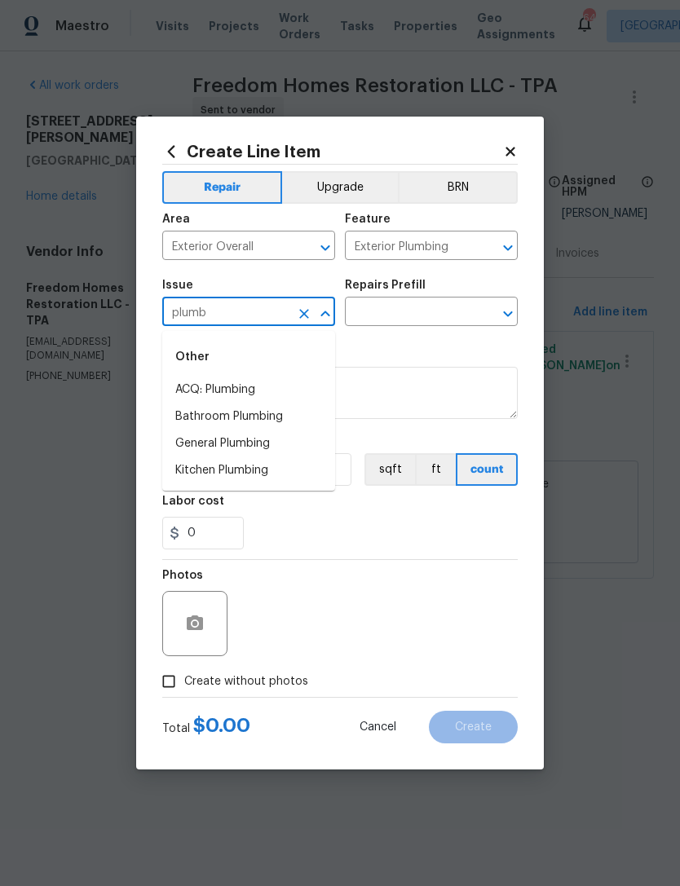
click at [283, 446] on li "General Plumbing" at bounding box center [248, 443] width 173 height 27
type input "General Plumbing"
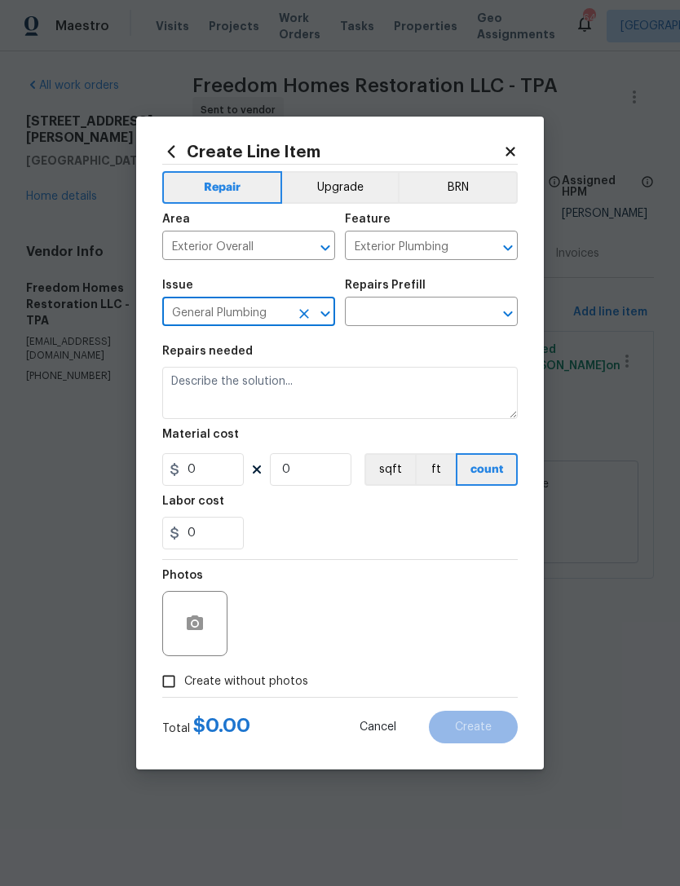
click at [421, 311] on input "text" at bounding box center [408, 313] width 127 height 25
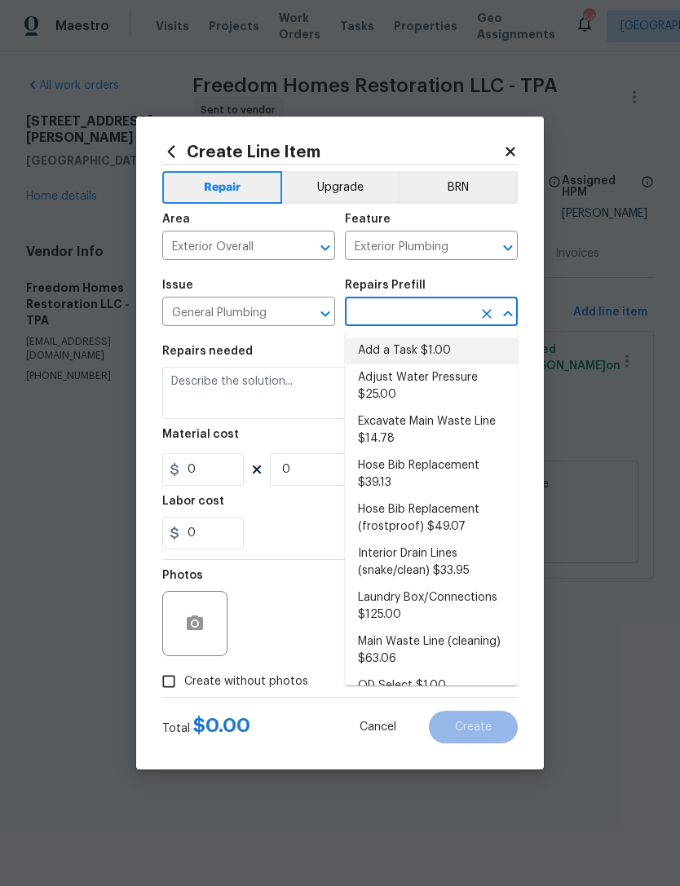
click at [409, 355] on li "Add a Task $1.00" at bounding box center [431, 351] width 173 height 27
type input "Add a Task $1.00"
type input "Plumbing"
type textarea "HPM to detail"
type input "1"
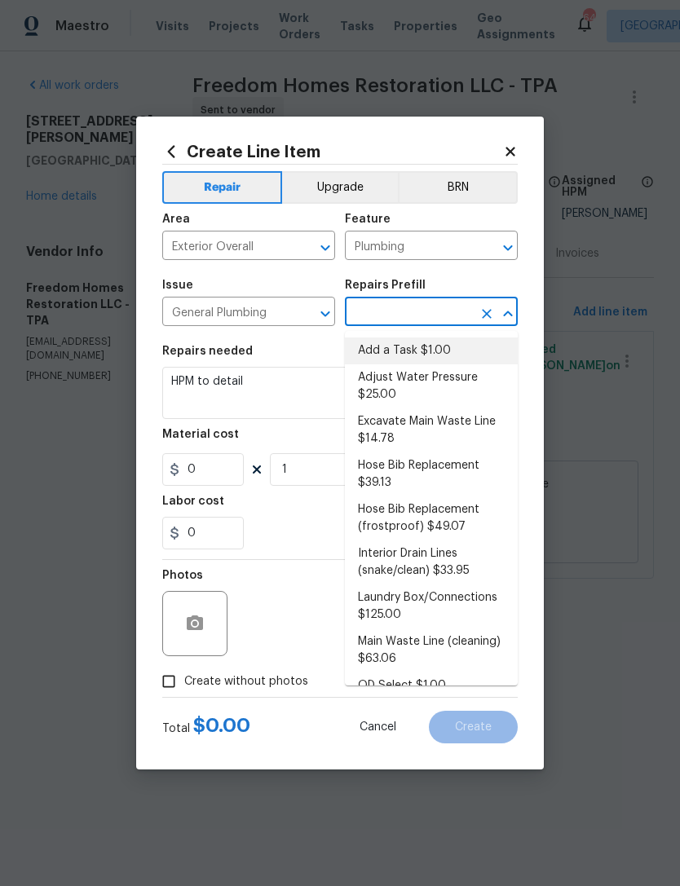
type input "Add a Task $1.00"
type input "1"
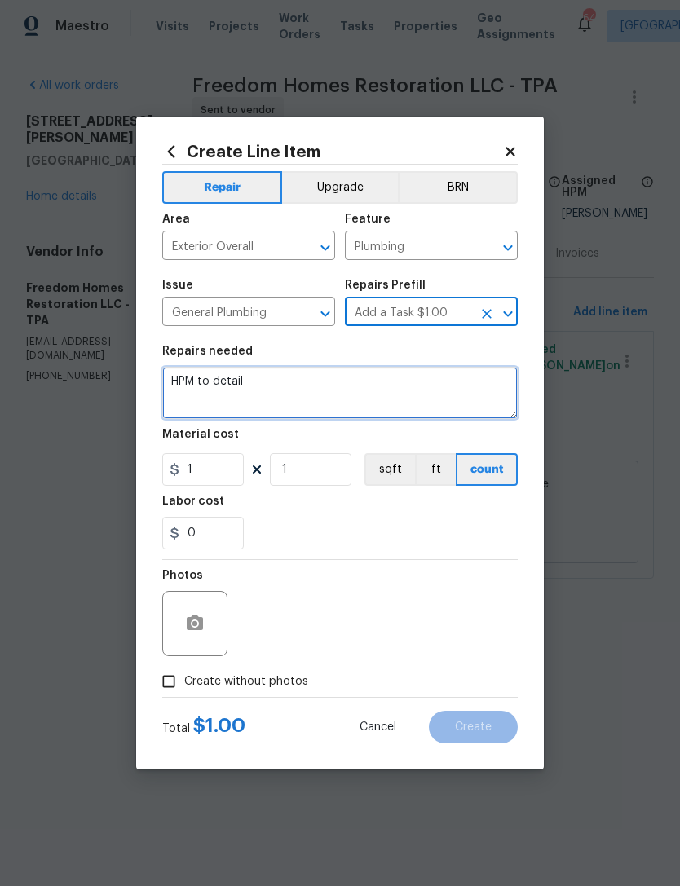
click at [349, 400] on textarea "HPM to detail" at bounding box center [339, 393] width 355 height 52
type textarea "H"
type textarea "Assess smart water nearer"
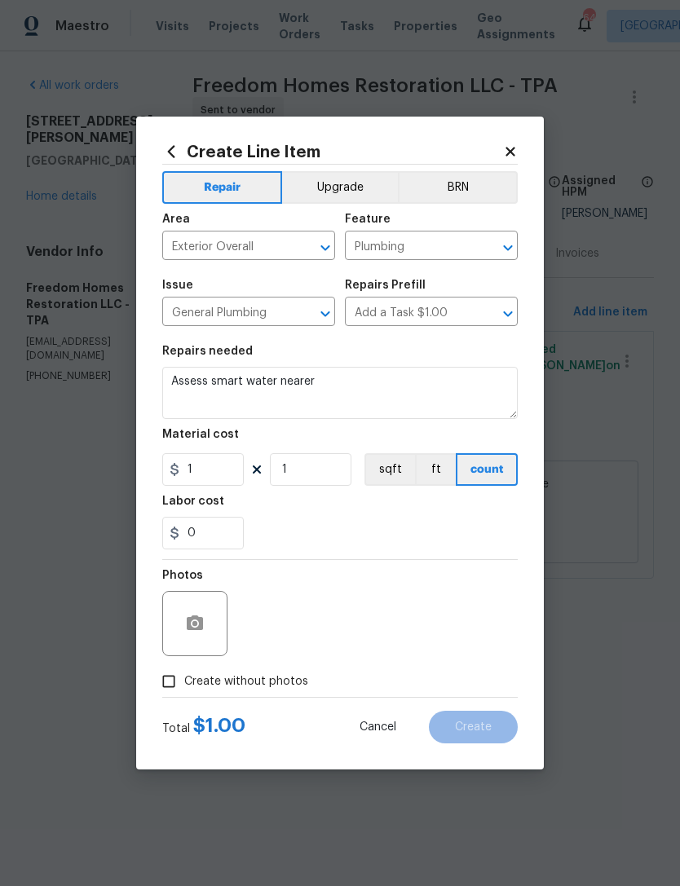
click at [514, 157] on icon at bounding box center [510, 151] width 15 height 15
